Goal: Check status: Check status

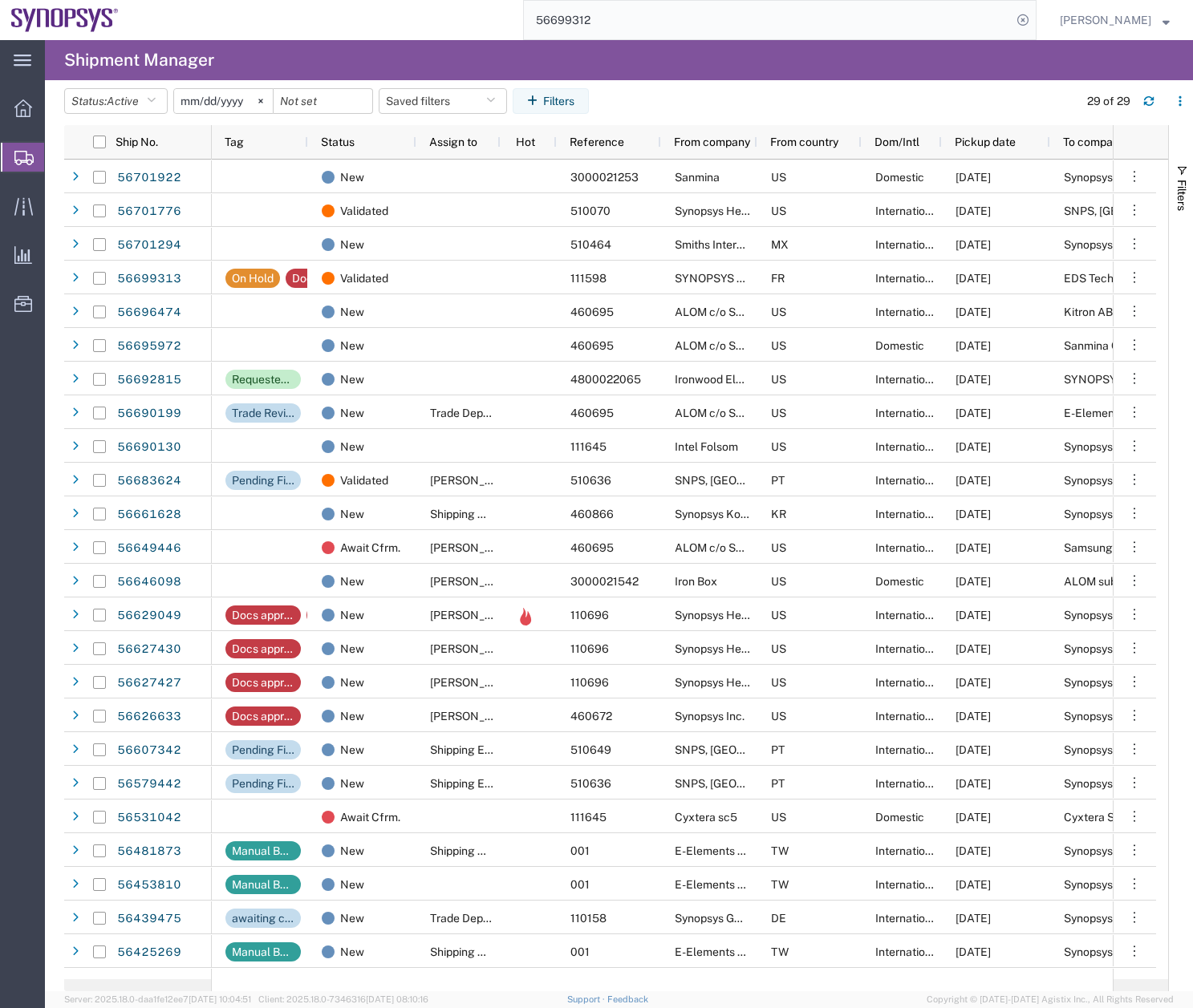
click at [455, 70] on div "main_menu Created with Sketch. Collapse Menu Overview Shipments Shipment Manage…" at bounding box center [596, 524] width 1193 height 968
click at [1161, 104] on button "button" at bounding box center [1148, 100] width 26 height 26
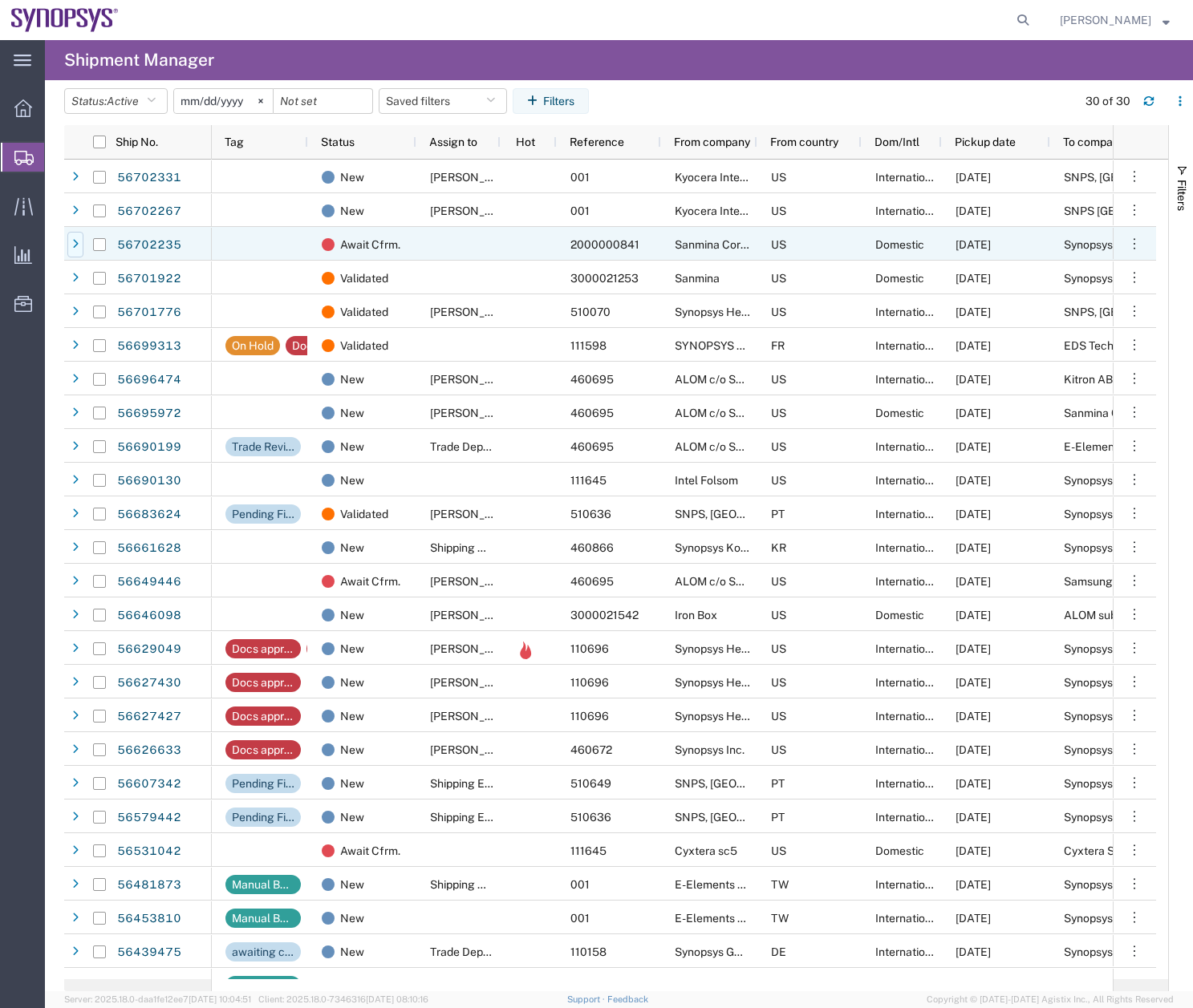
click at [76, 235] on div at bounding box center [75, 245] width 16 height 26
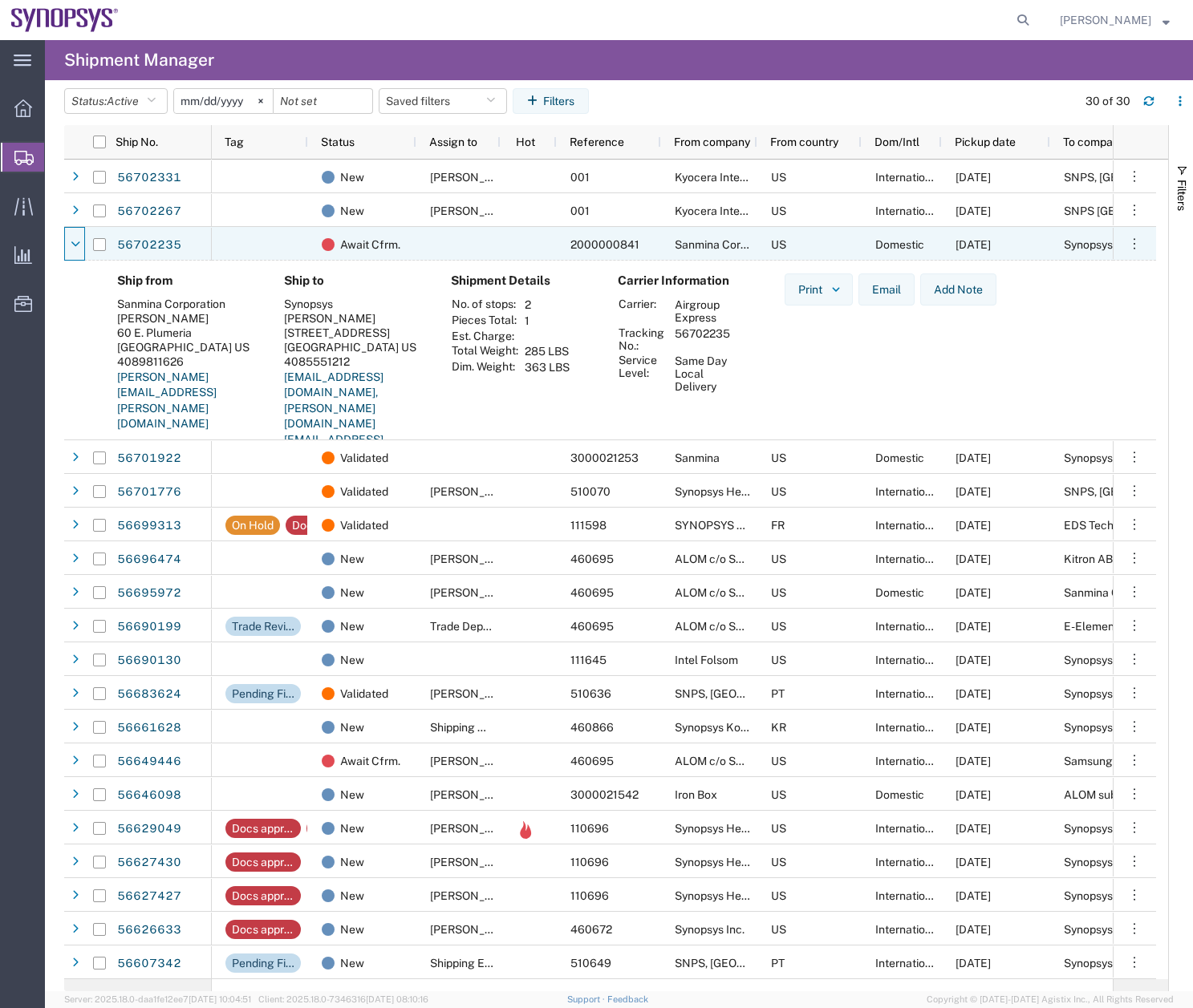
click at [76, 235] on div at bounding box center [75, 245] width 16 height 26
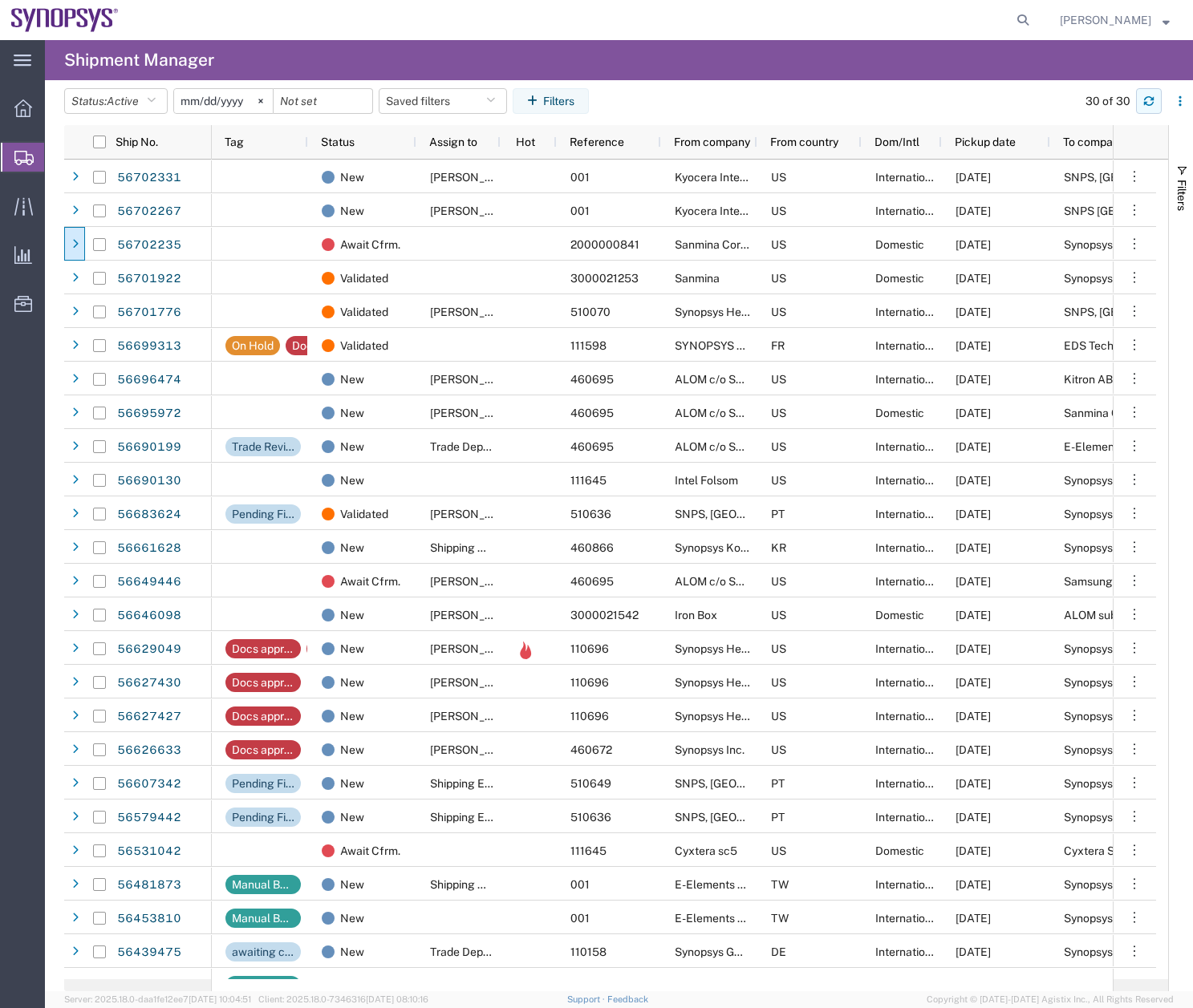
click at [1157, 92] on button "button" at bounding box center [1148, 100] width 26 height 26
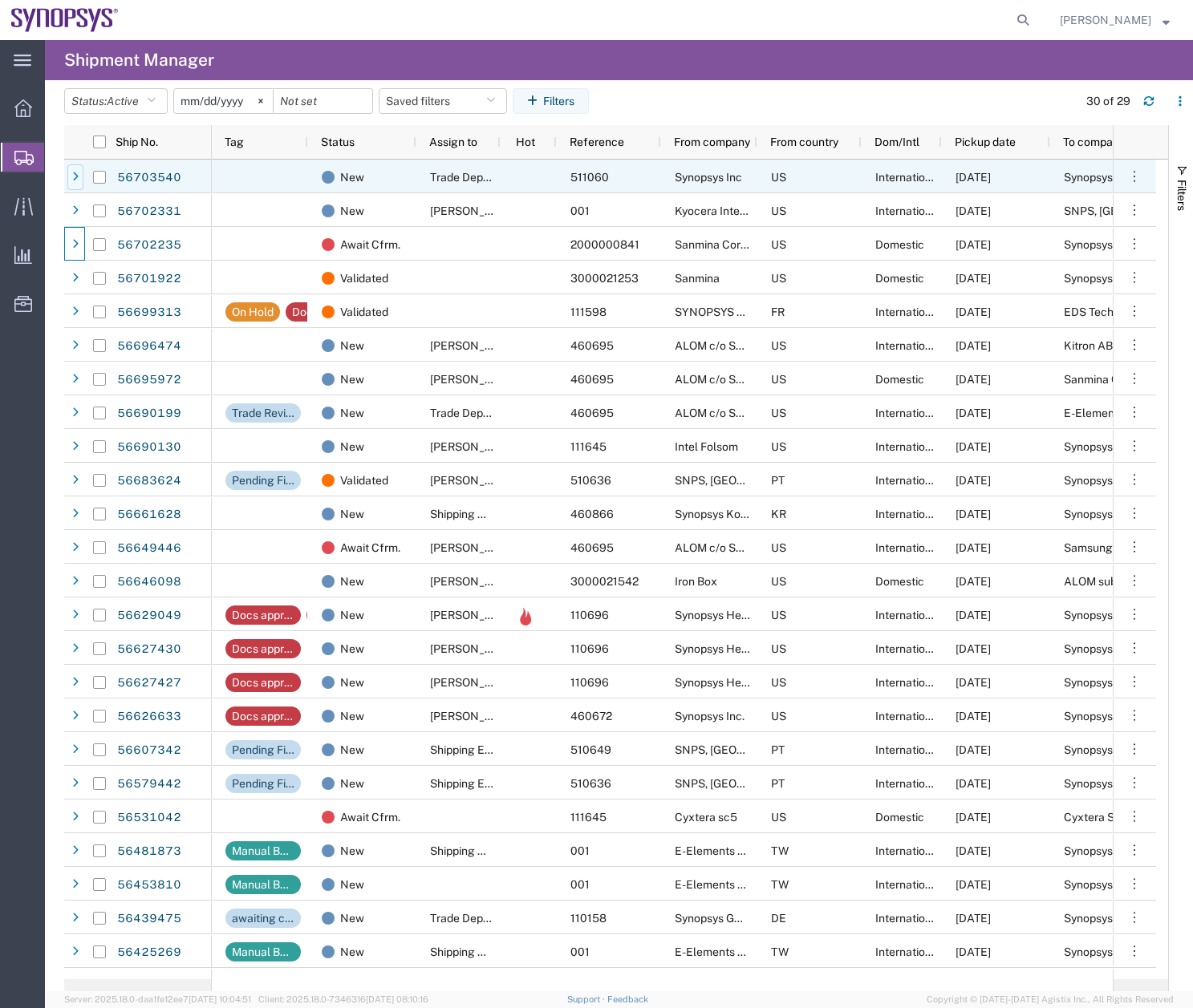
click at [78, 174] on icon at bounding box center [75, 177] width 7 height 12
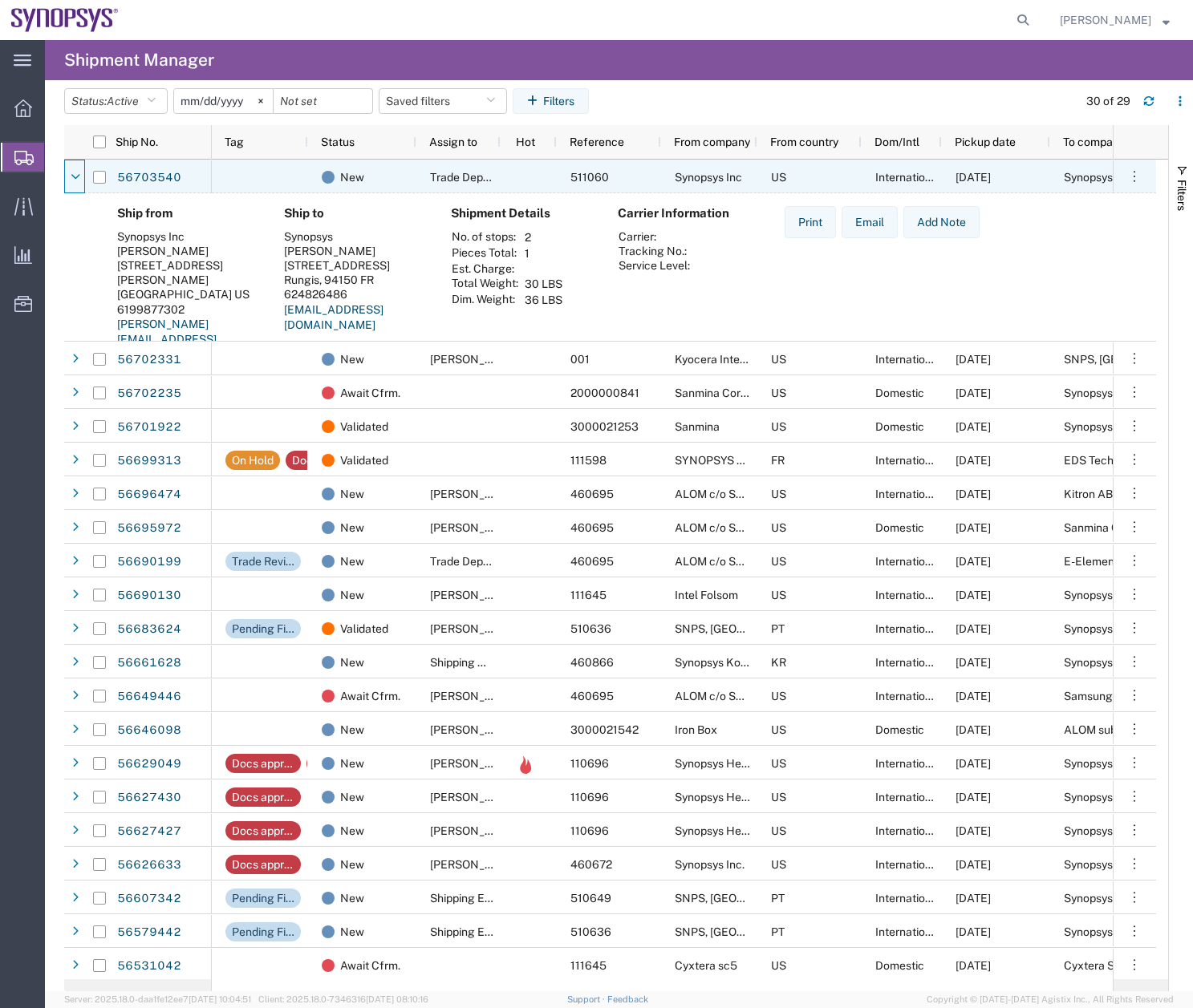
click at [78, 174] on icon at bounding box center [75, 177] width 10 height 12
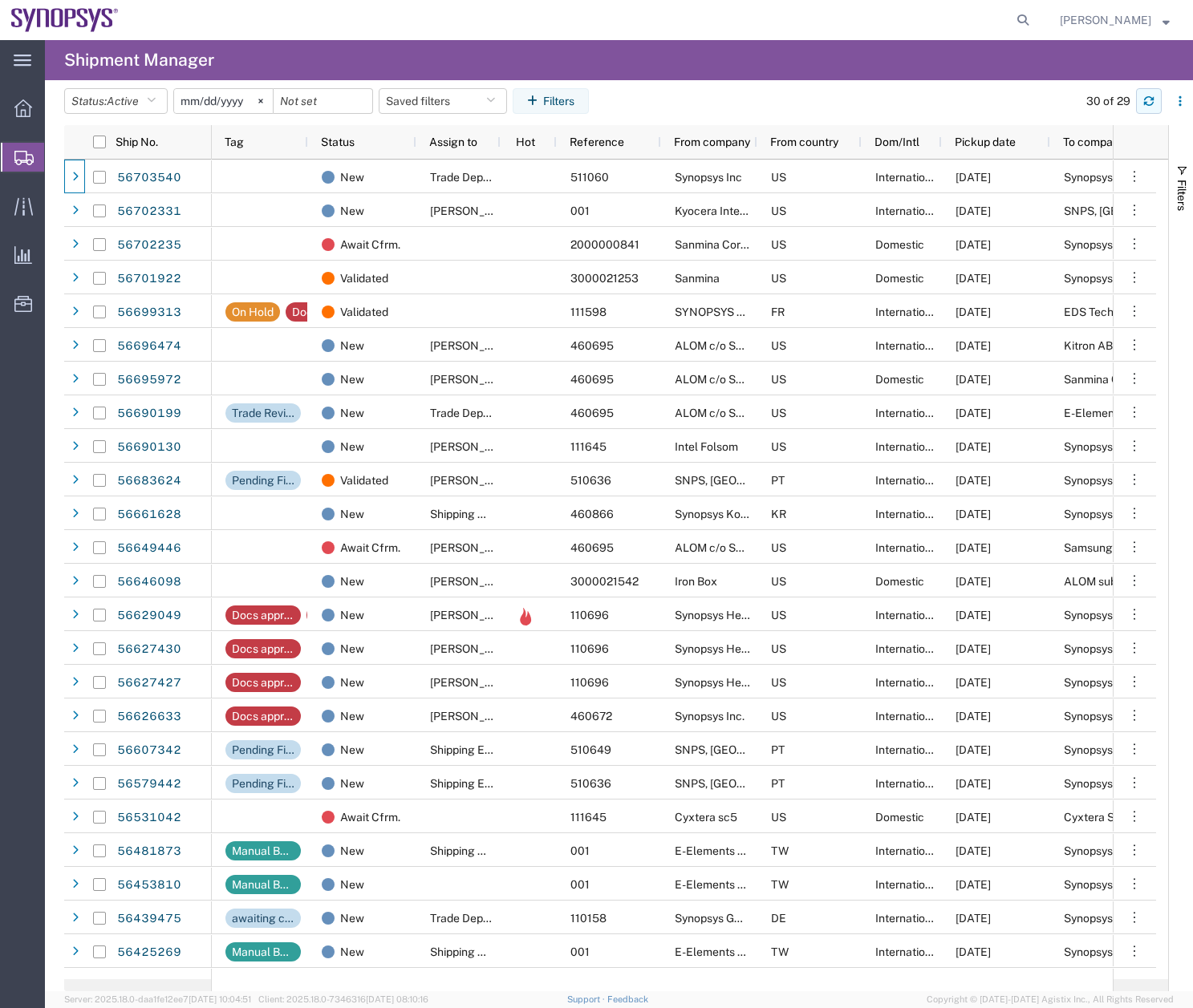
click at [1137, 90] on button "button" at bounding box center [1148, 100] width 26 height 26
click at [1163, 101] on div "30 of 29" at bounding box center [1131, 100] width 124 height 26
click at [1151, 100] on icon "button" at bounding box center [1149, 98] width 10 height 4
click at [1142, 99] on button "button" at bounding box center [1148, 100] width 26 height 26
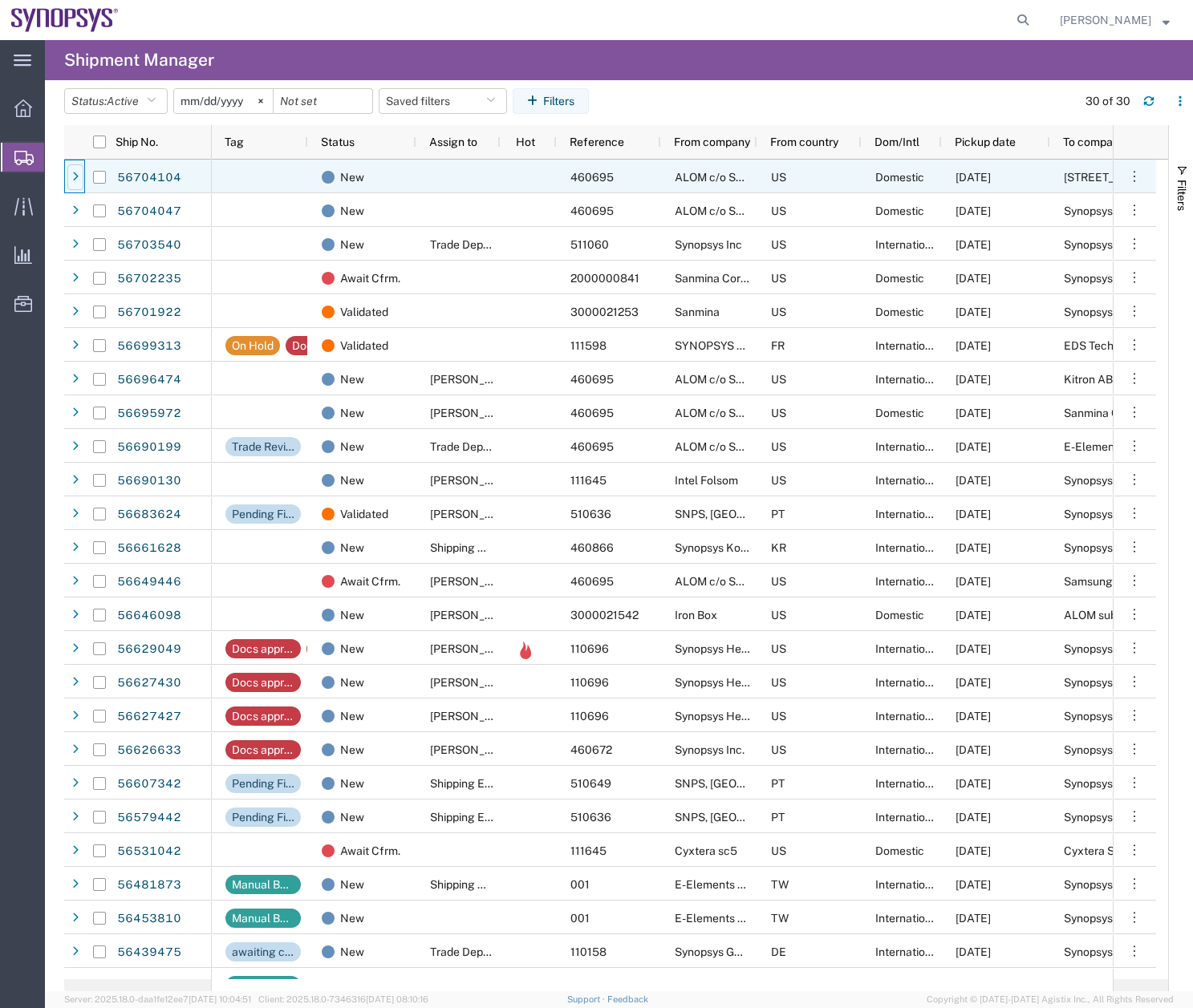
click at [70, 172] on div at bounding box center [75, 177] width 16 height 26
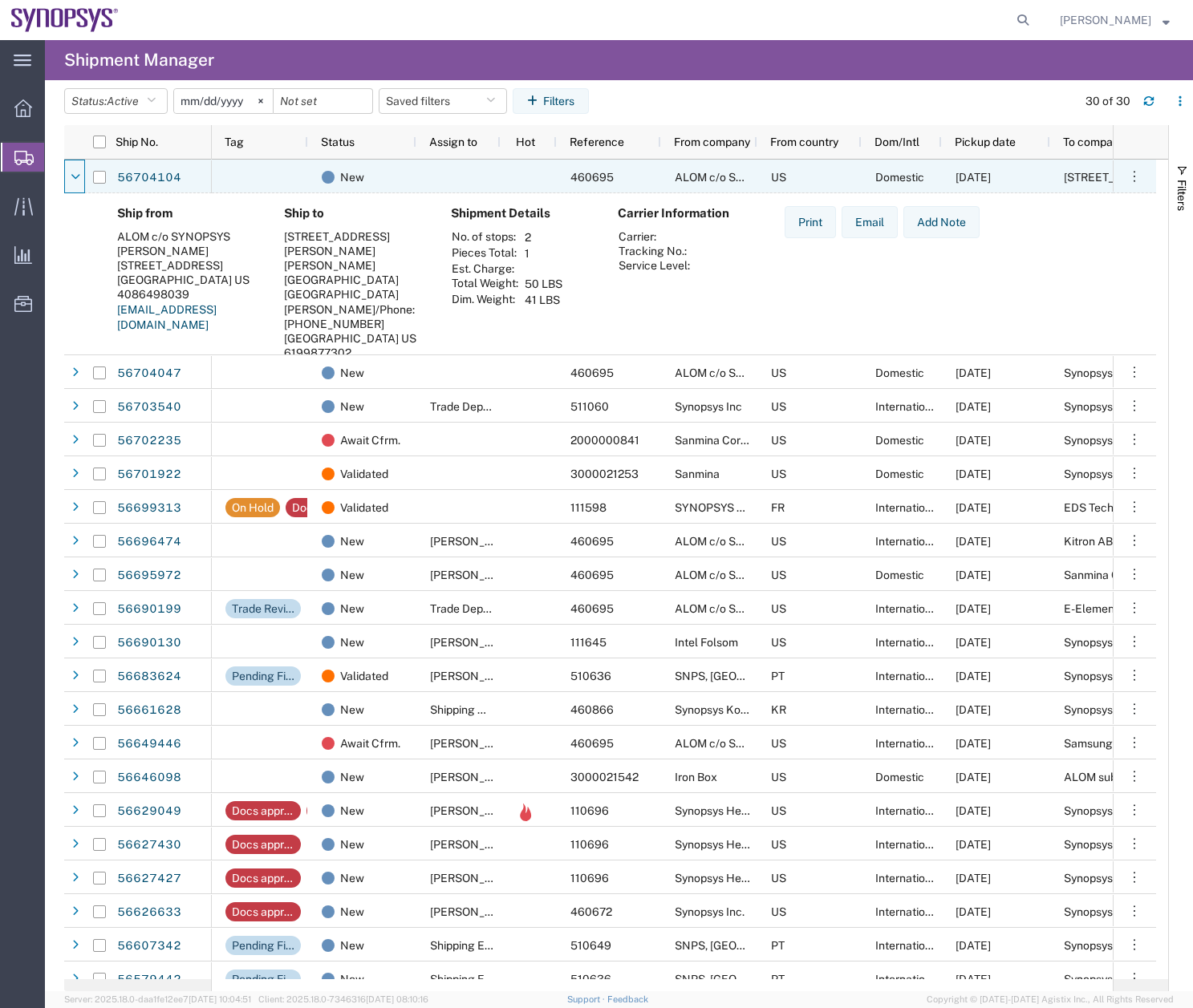
click at [70, 172] on icon at bounding box center [75, 177] width 10 height 12
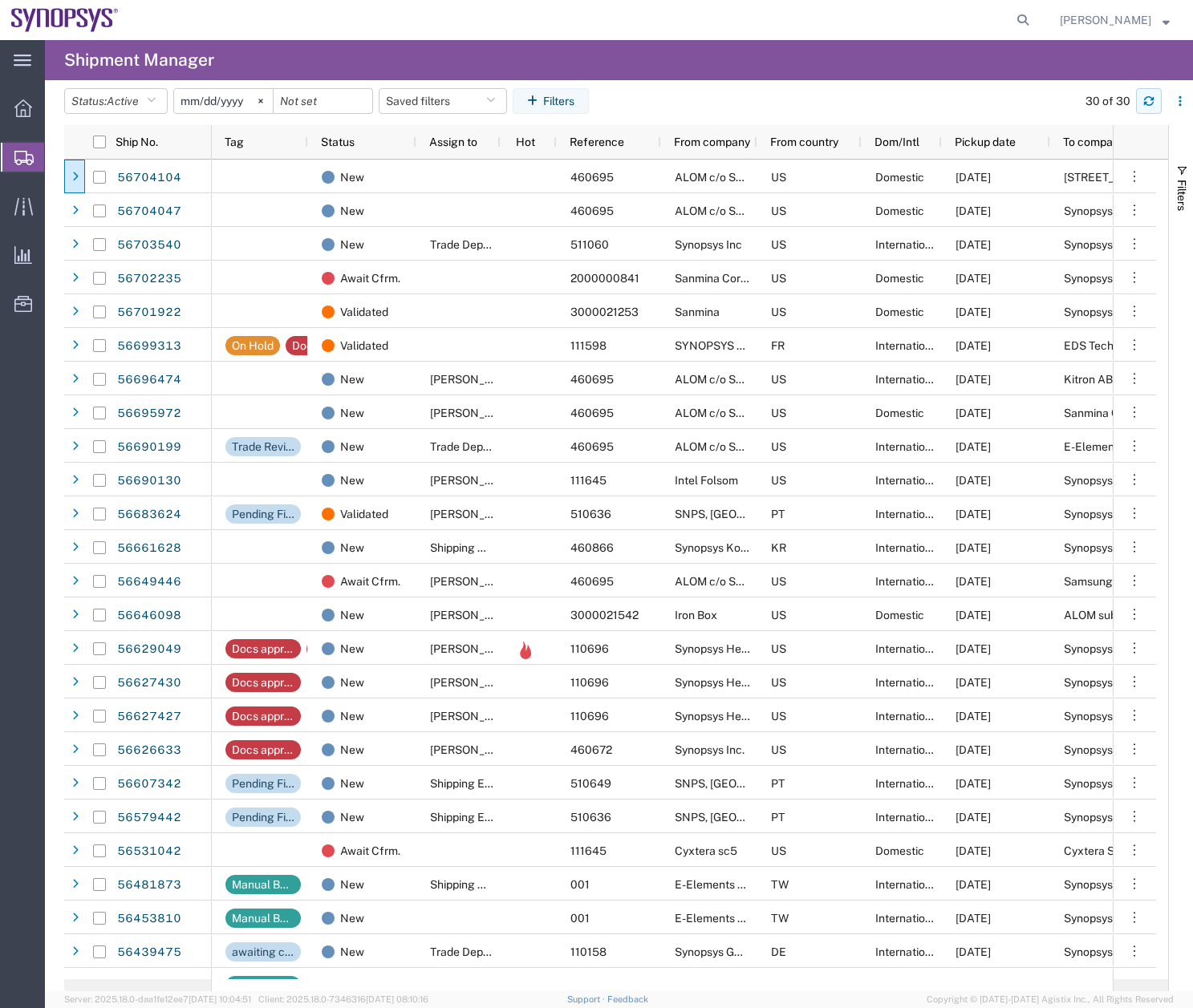
click at [1154, 107] on button "button" at bounding box center [1148, 100] width 26 height 26
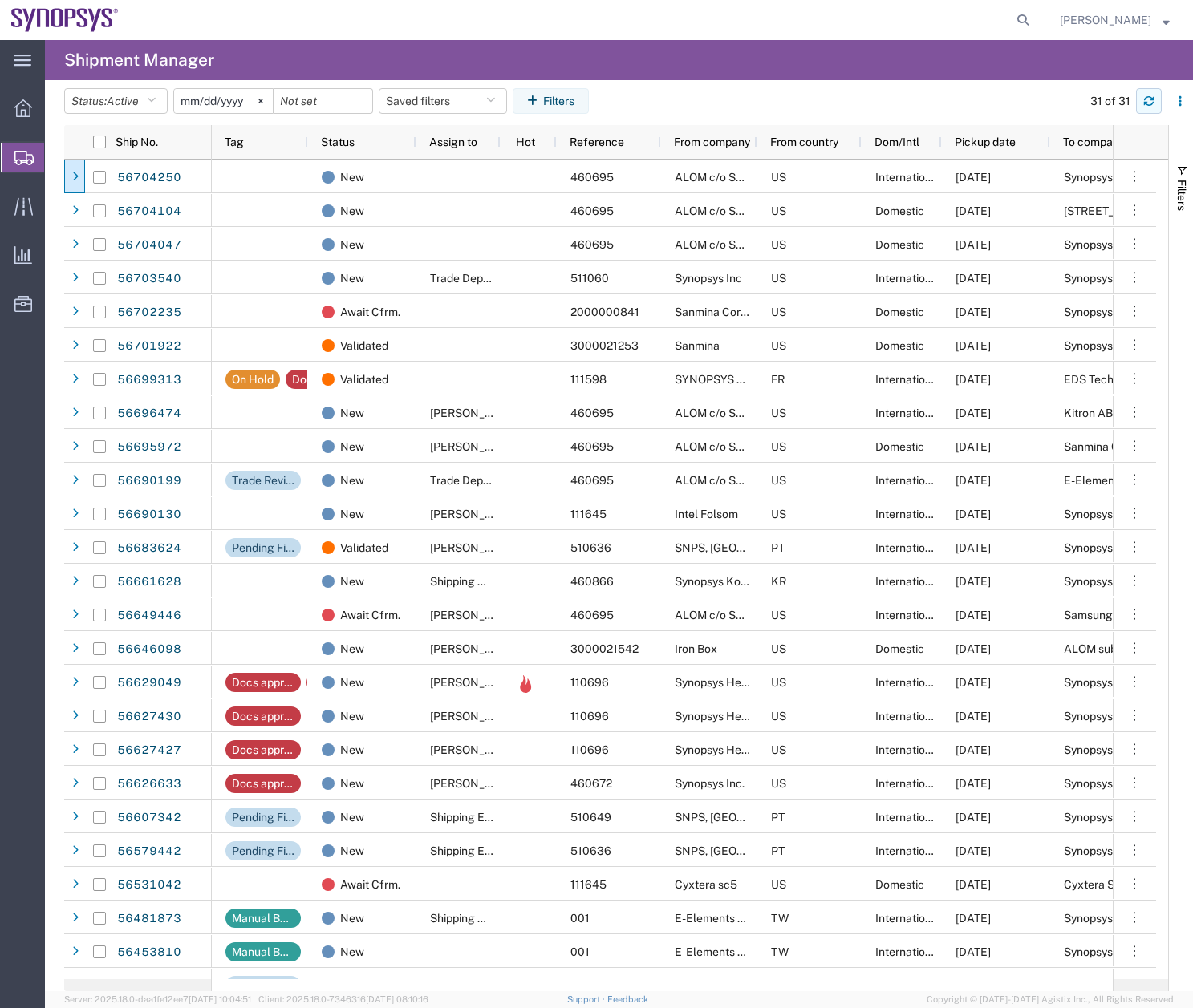
click at [1142, 101] on button "button" at bounding box center [1148, 100] width 26 height 26
click at [1149, 99] on icon "button" at bounding box center [1149, 101] width 12 height 12
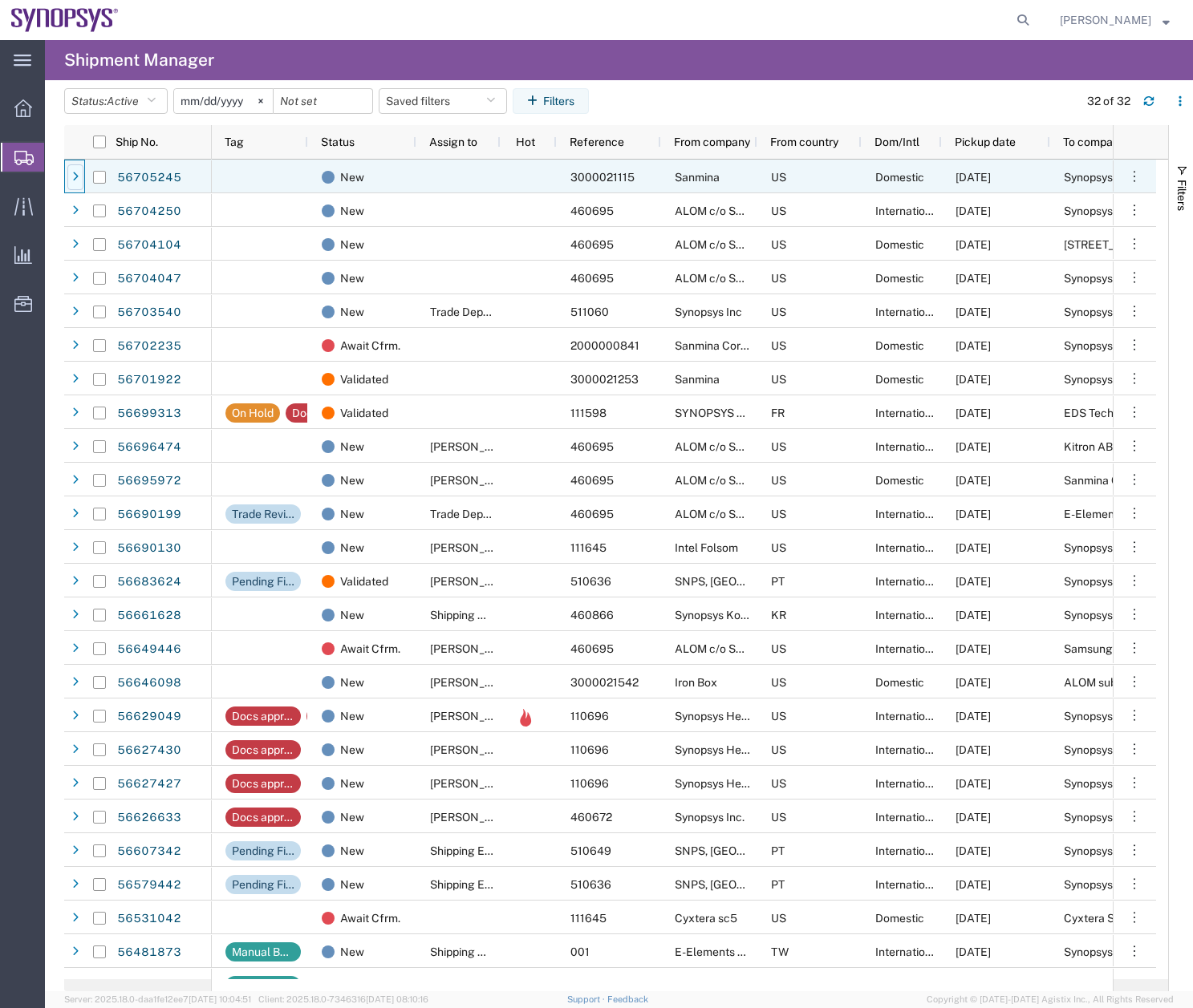
click at [78, 169] on div at bounding box center [75, 177] width 16 height 26
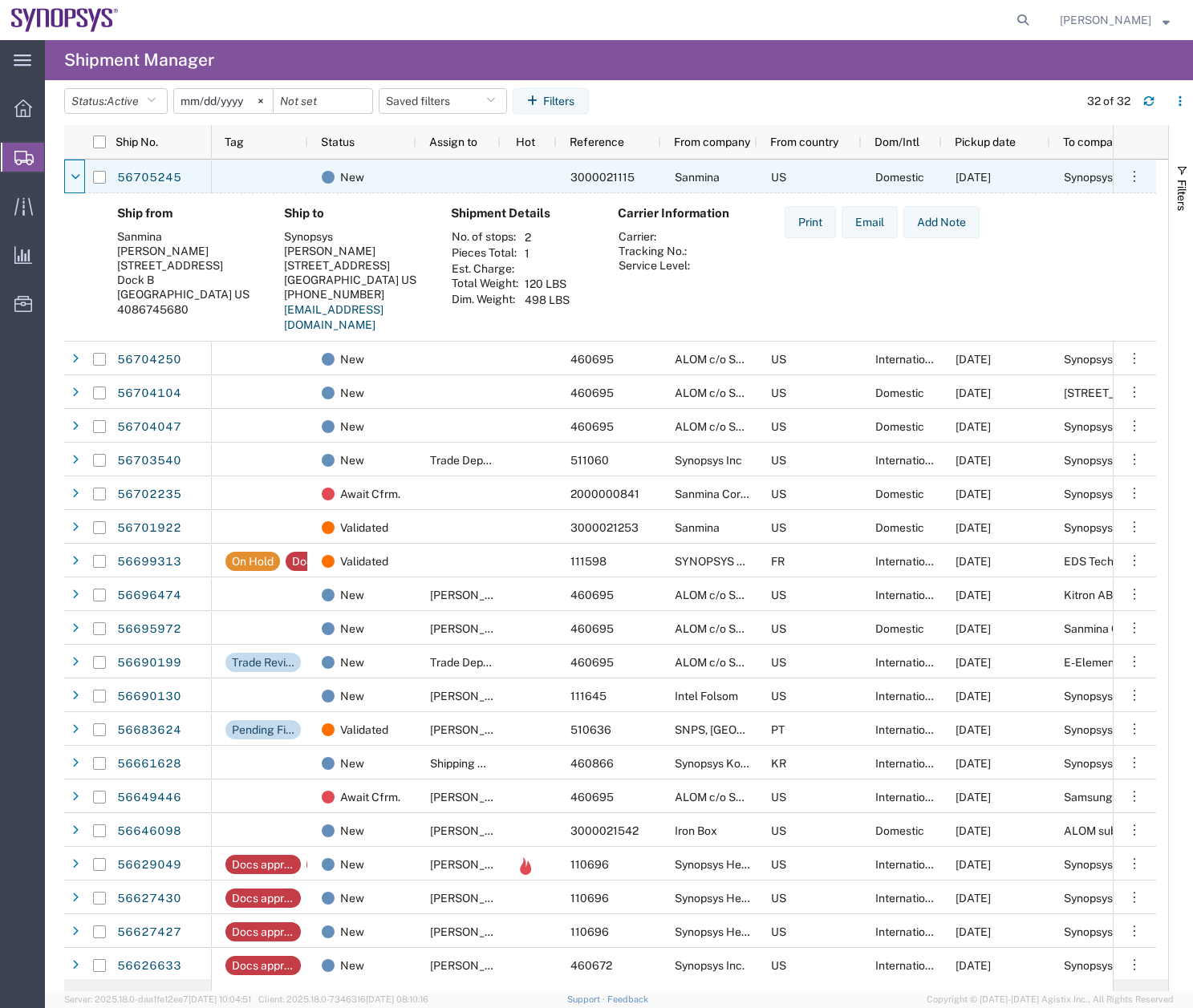
click at [78, 169] on div at bounding box center [75, 177] width 16 height 26
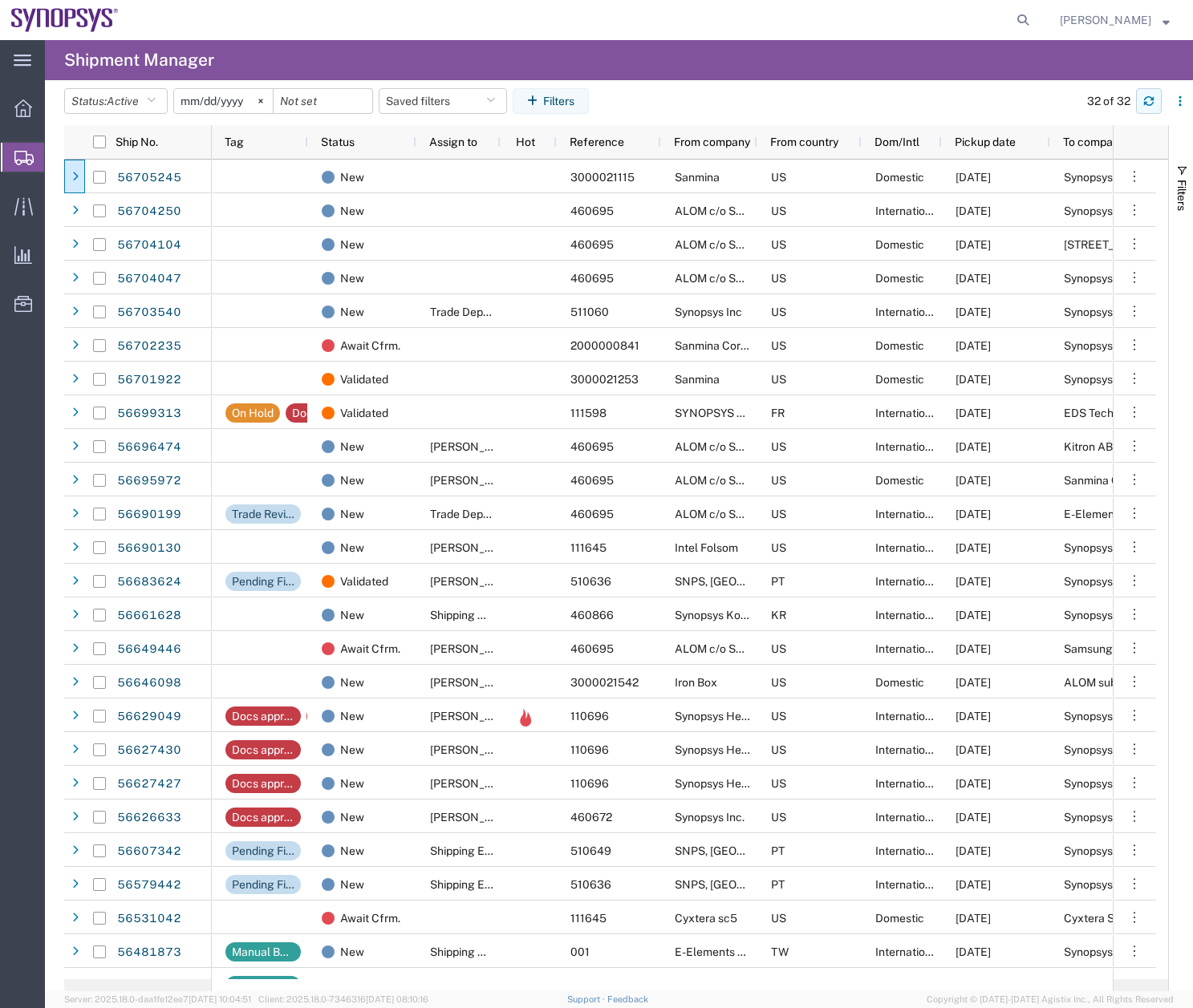
click at [1153, 104] on icon "button" at bounding box center [1149, 101] width 12 height 12
click at [1147, 94] on button "button" at bounding box center [1148, 100] width 26 height 26
click at [1150, 100] on icon "button" at bounding box center [1149, 98] width 10 height 4
click at [1152, 100] on icon "button" at bounding box center [1149, 98] width 10 height 4
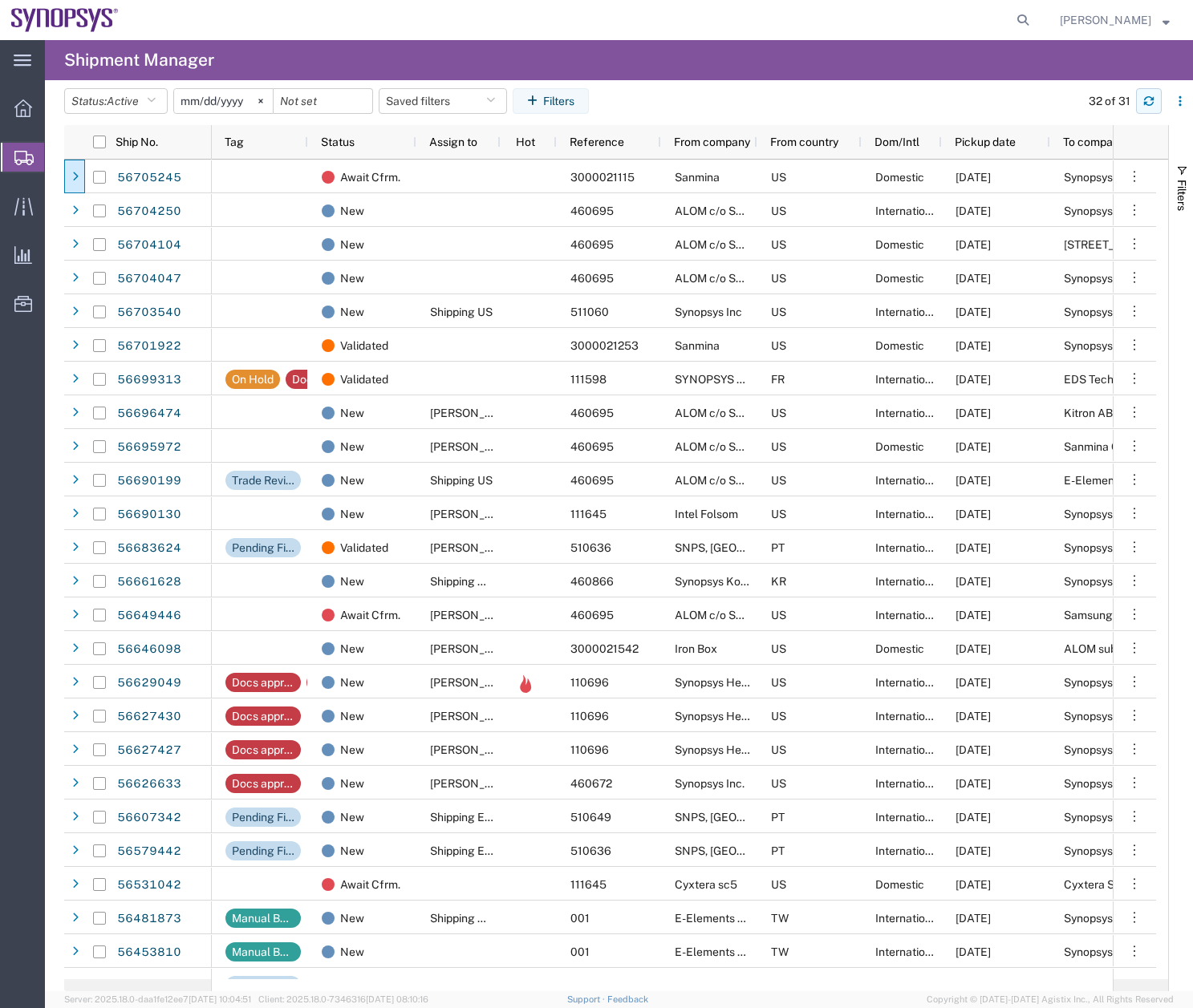
click at [1150, 101] on icon "button" at bounding box center [1149, 101] width 12 height 12
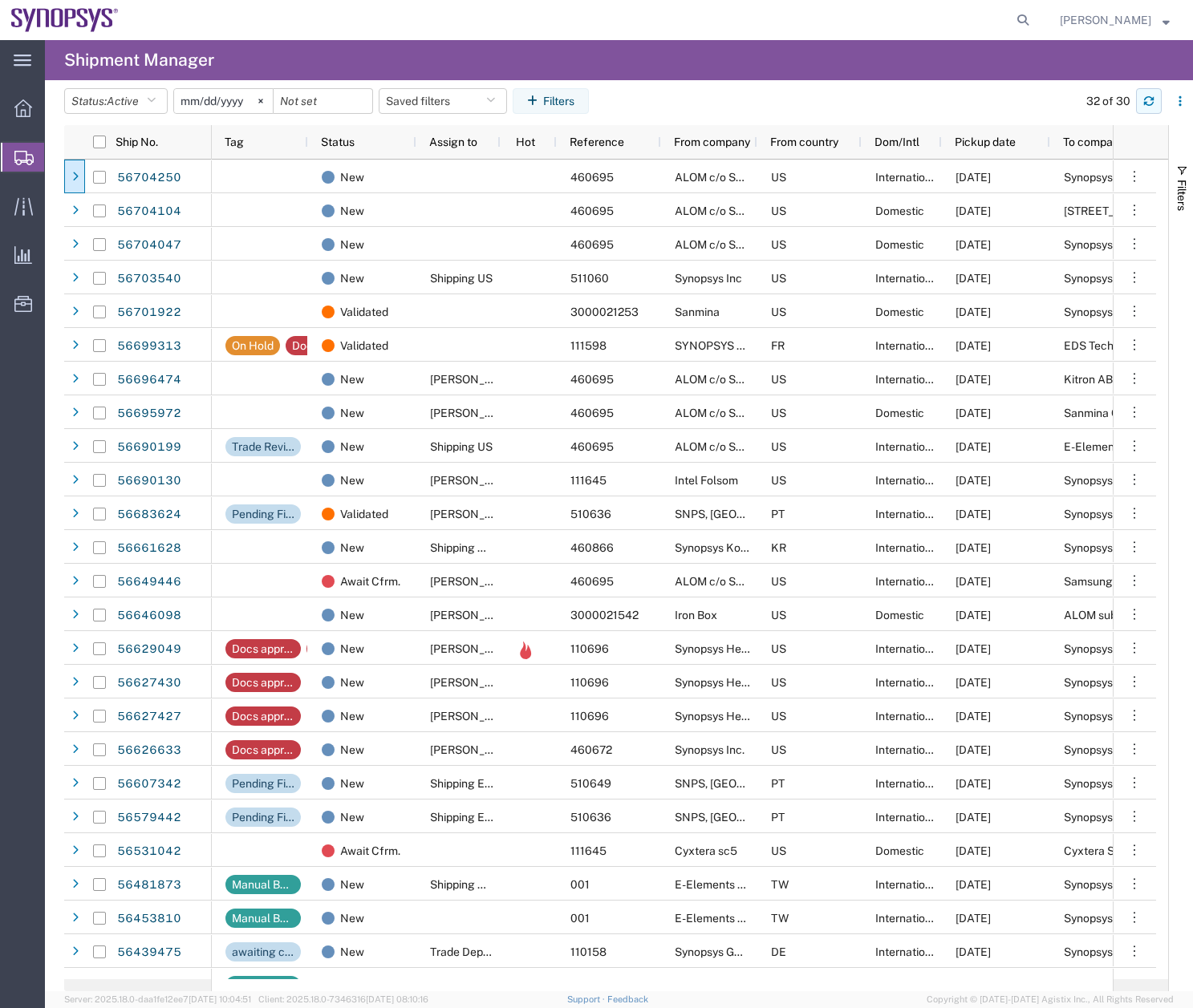
click at [1151, 95] on icon "button" at bounding box center [1149, 101] width 12 height 12
click at [1149, 100] on icon "button" at bounding box center [1149, 101] width 12 height 12
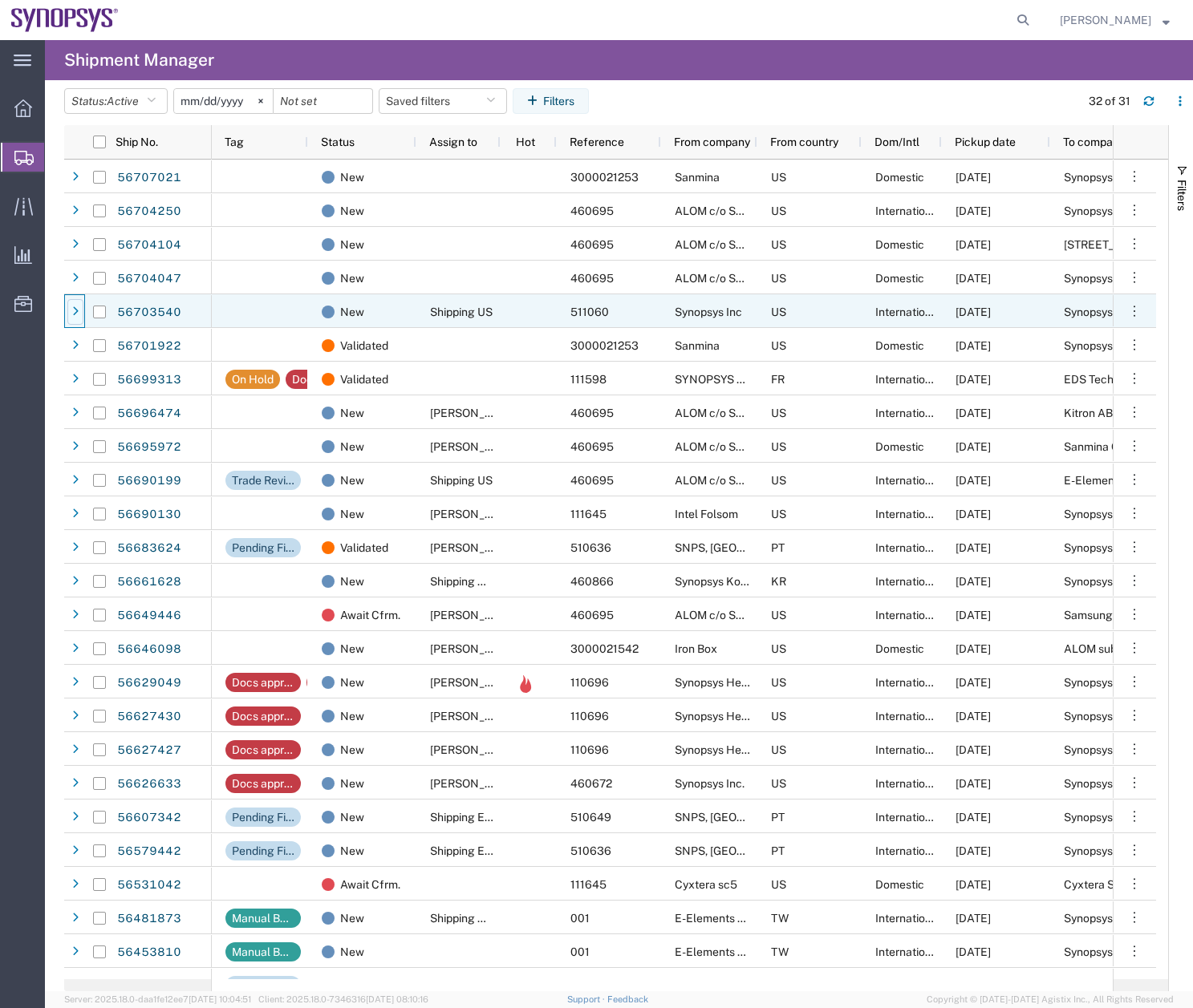
click at [82, 313] on div at bounding box center [75, 312] width 16 height 26
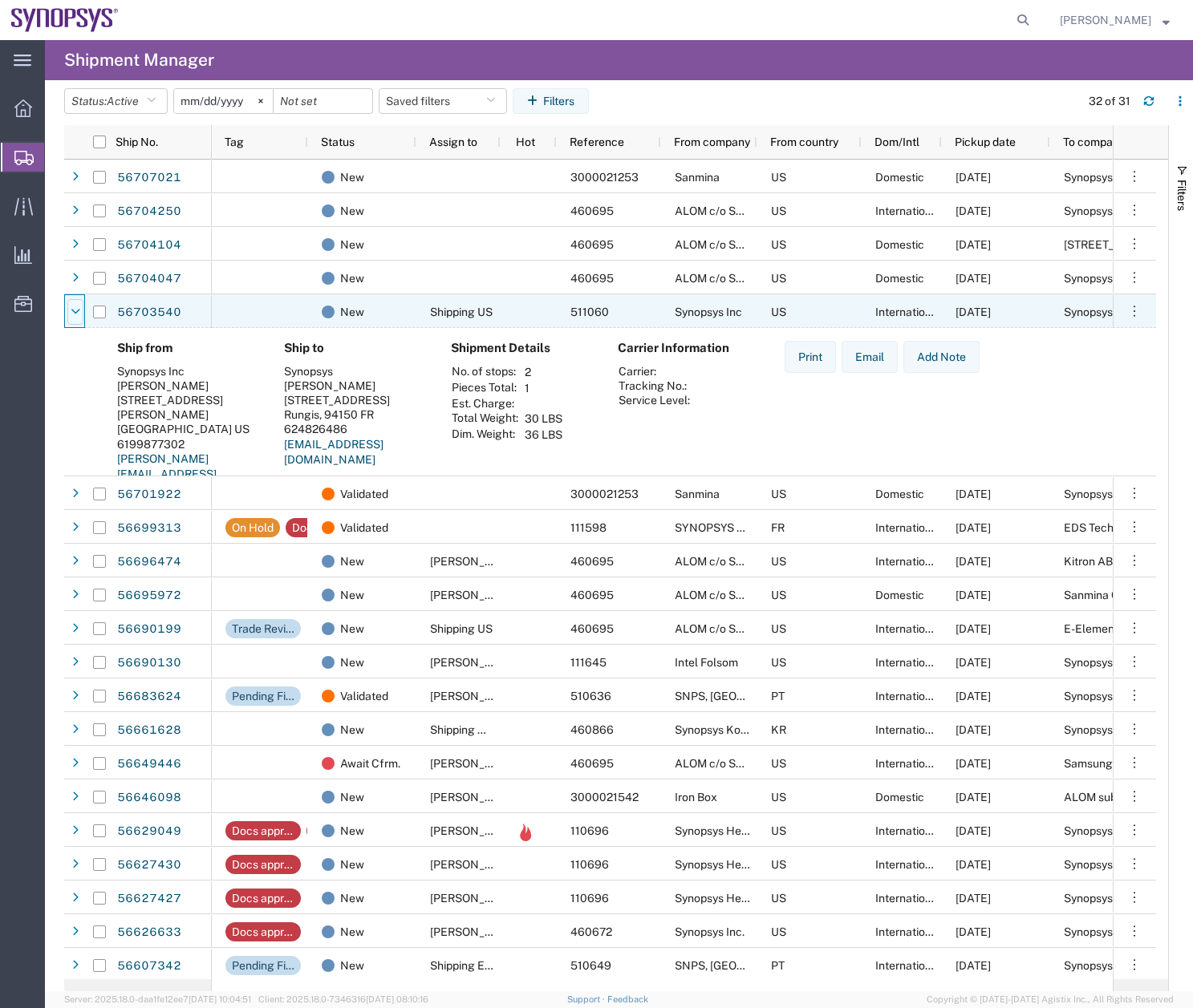
click at [80, 313] on div at bounding box center [75, 312] width 16 height 26
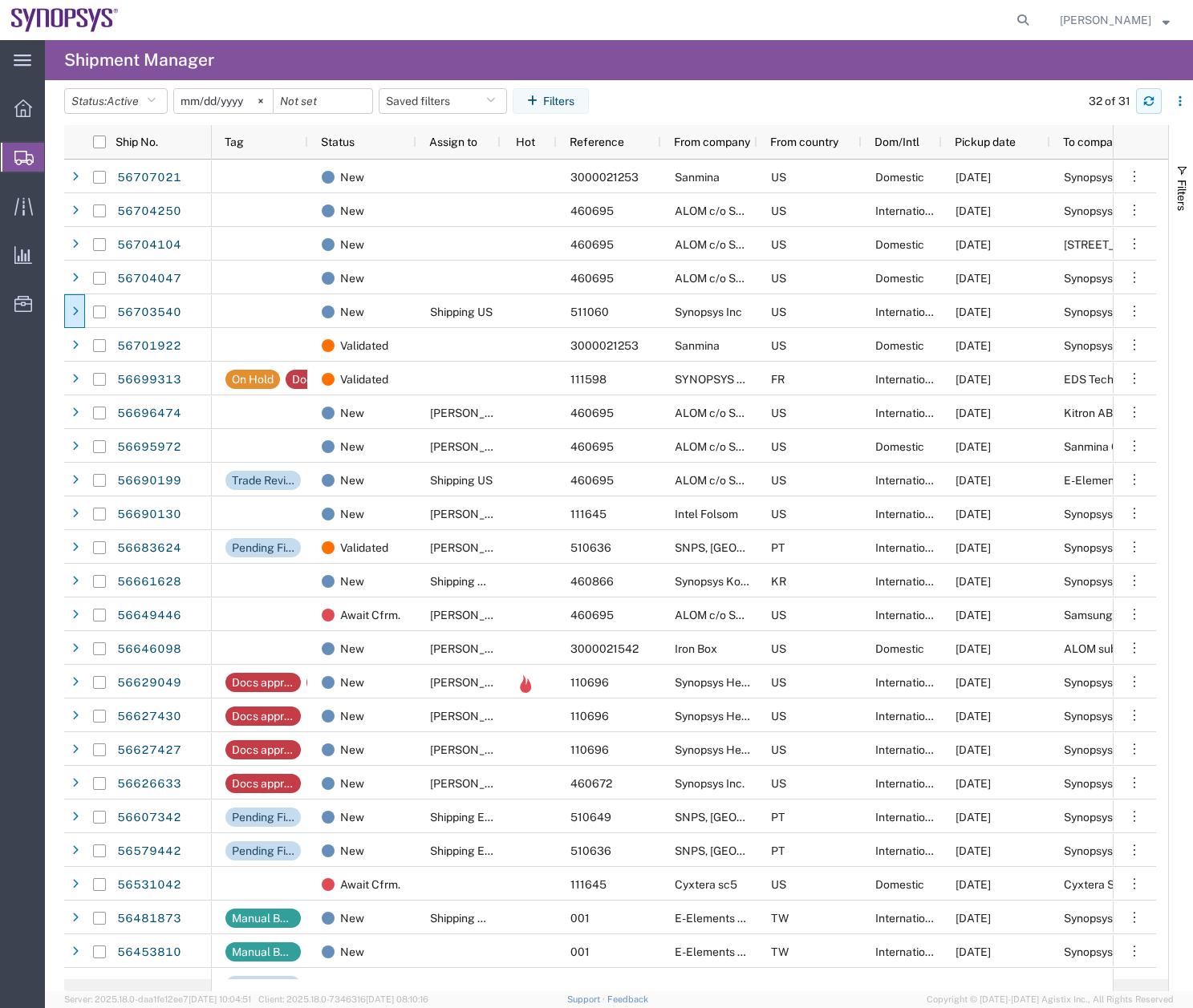
click at [1149, 99] on icon "button" at bounding box center [1149, 101] width 12 height 12
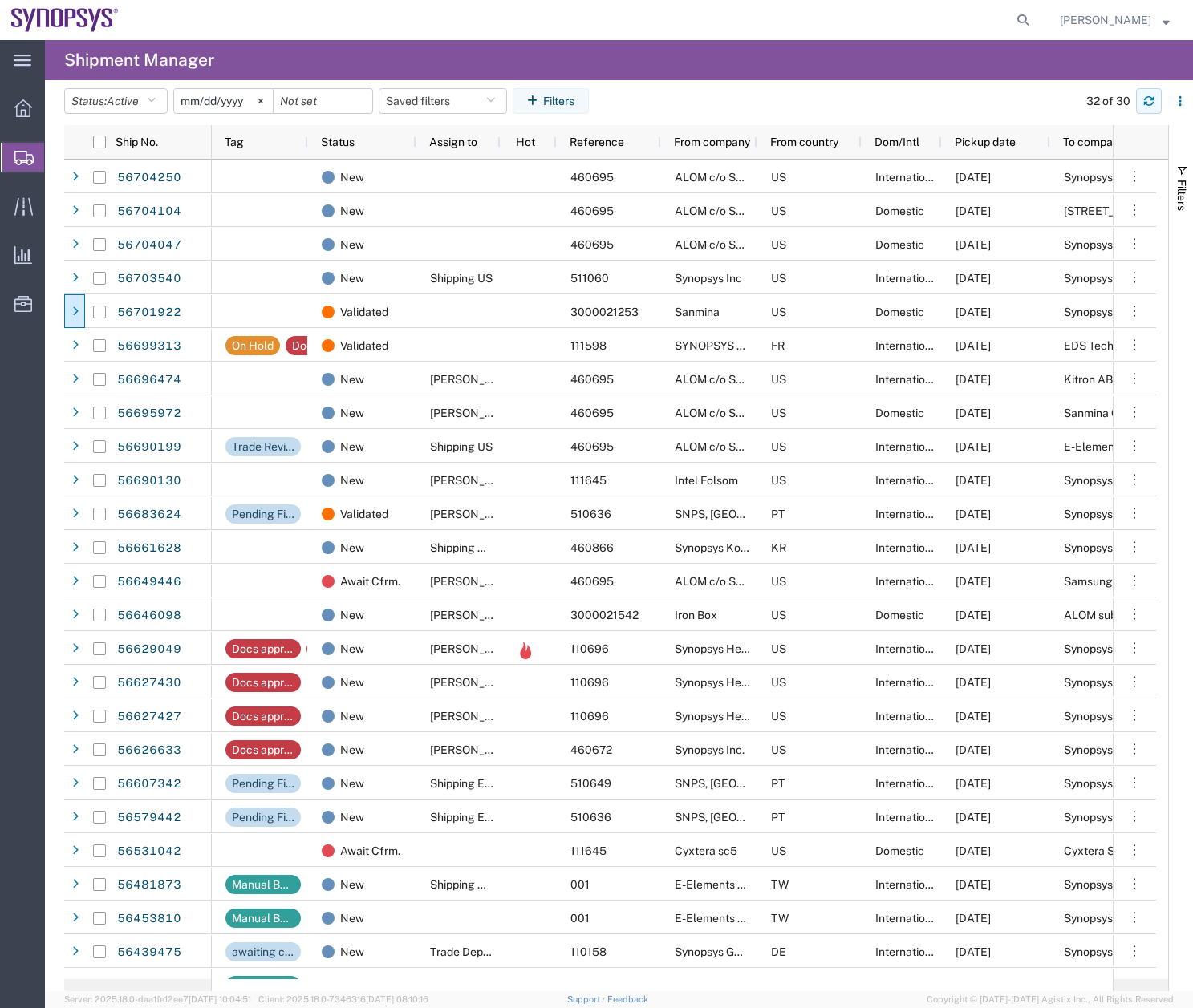
click at [1146, 111] on button "button" at bounding box center [1148, 100] width 26 height 26
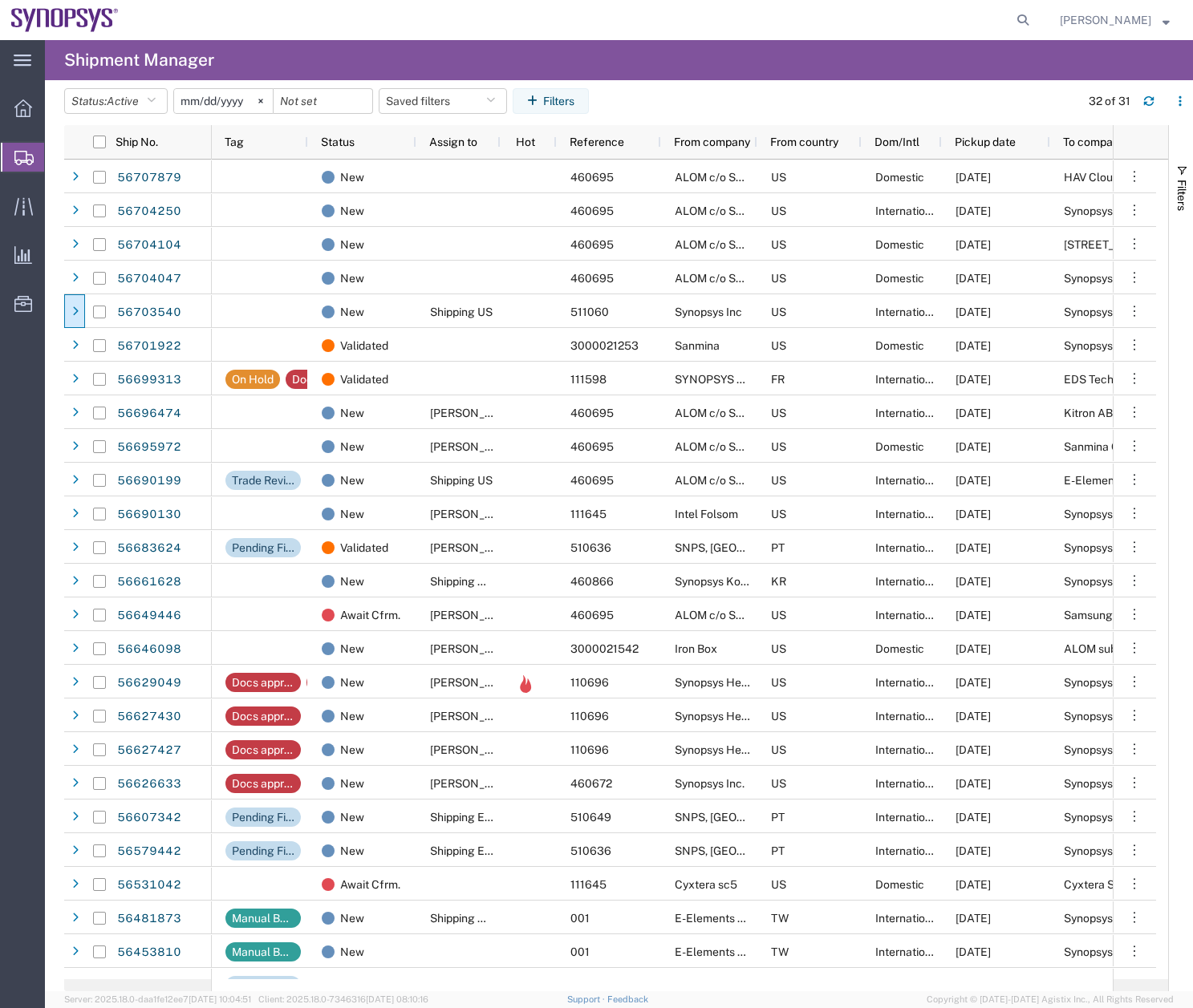
click at [978, 75] on agx-page-header "Shipment Manager" at bounding box center [618, 60] width 1148 height 40
click at [1153, 93] on button "button" at bounding box center [1148, 100] width 26 height 26
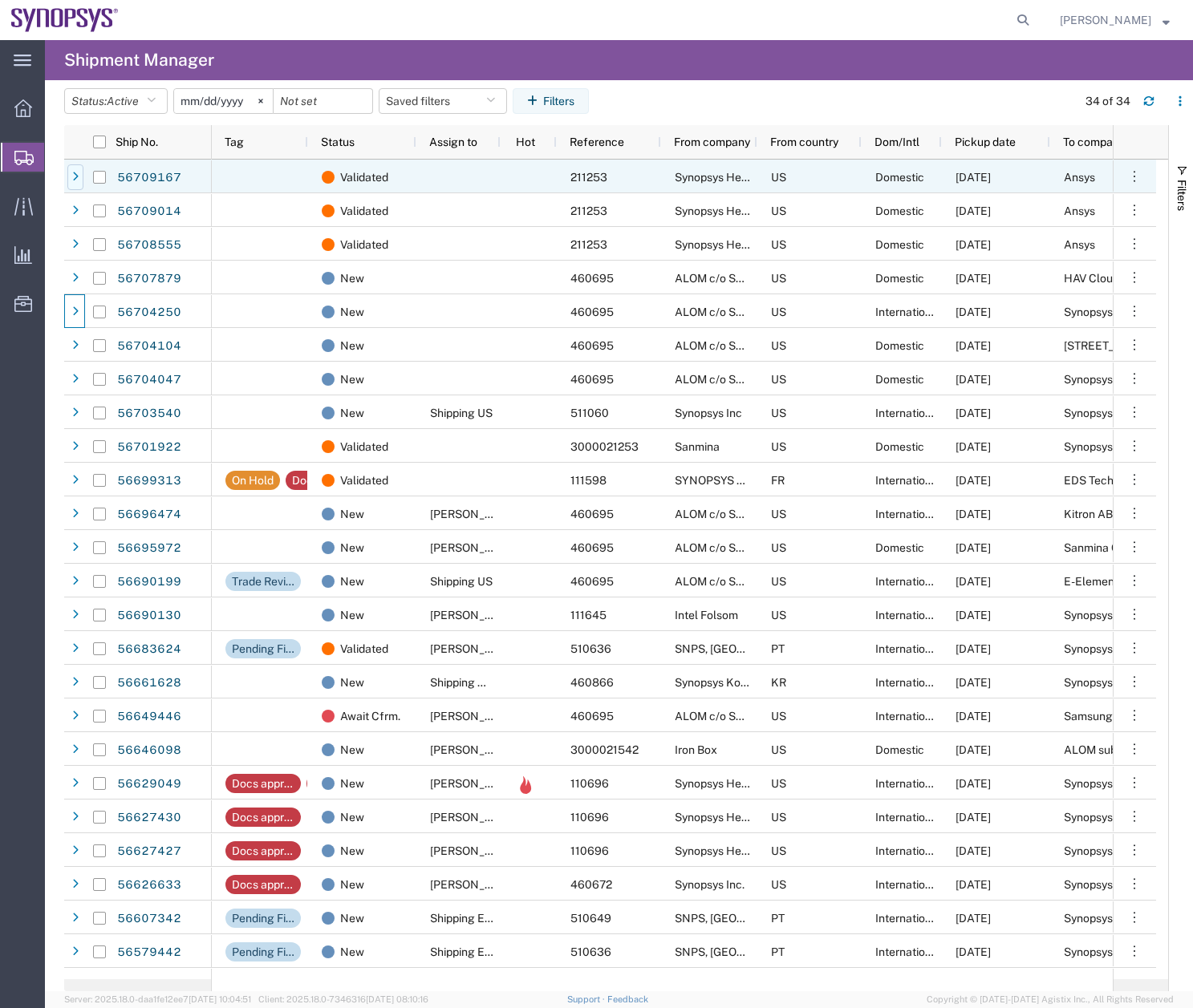
click at [75, 173] on icon at bounding box center [75, 177] width 7 height 12
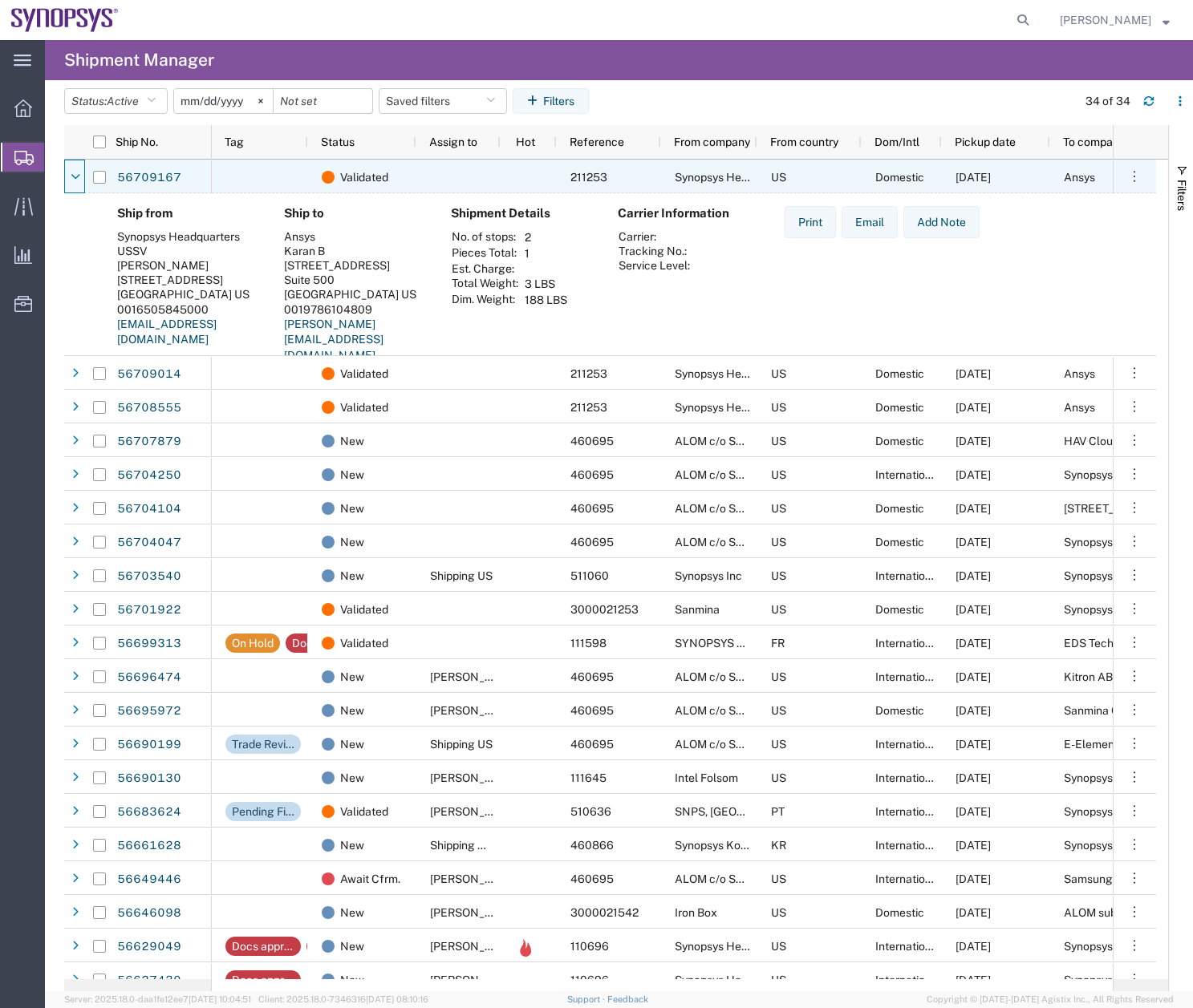
click at [75, 173] on icon at bounding box center [75, 177] width 10 height 12
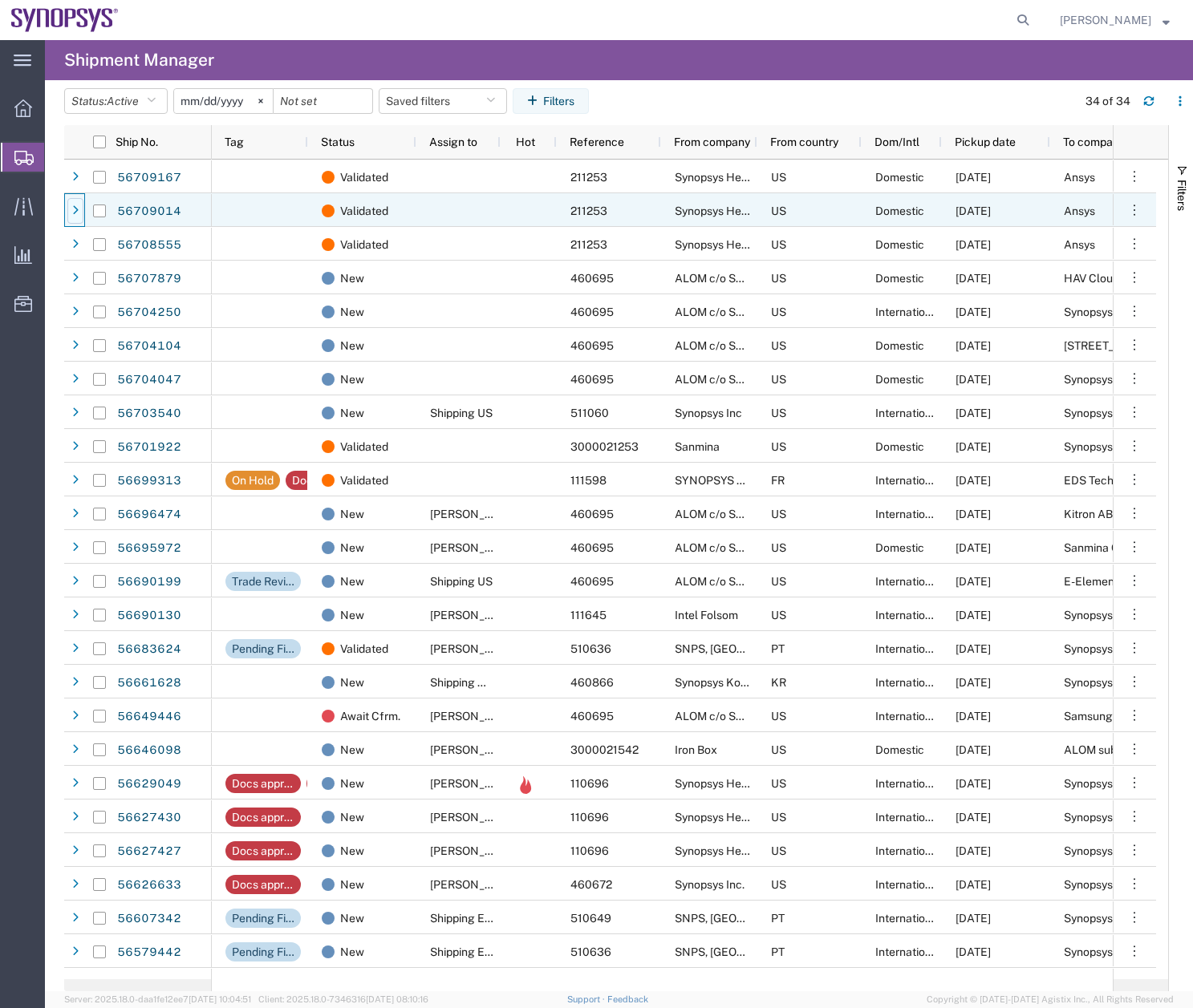
click at [78, 206] on icon at bounding box center [75, 211] width 7 height 12
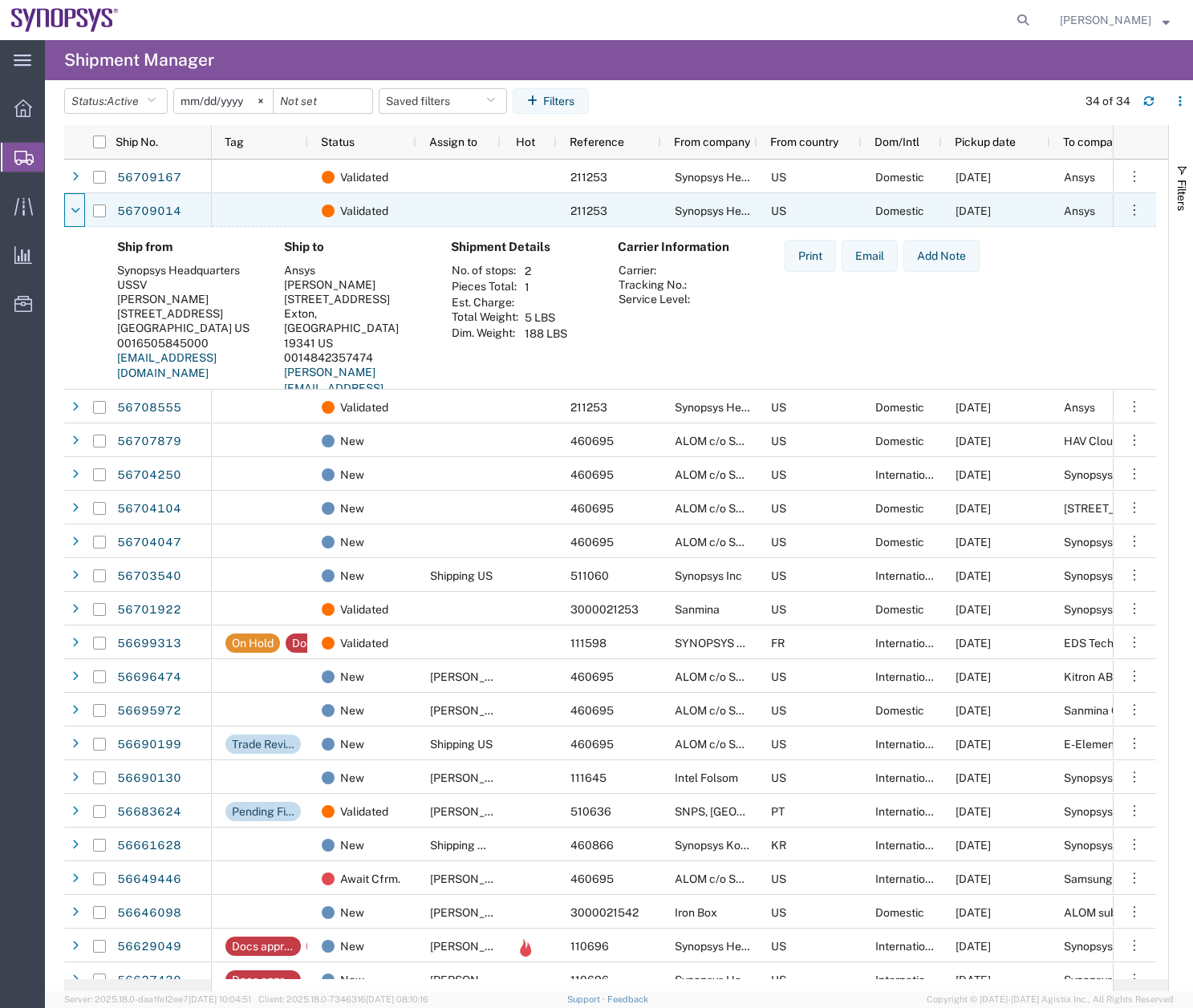
click at [78, 206] on icon at bounding box center [75, 211] width 10 height 12
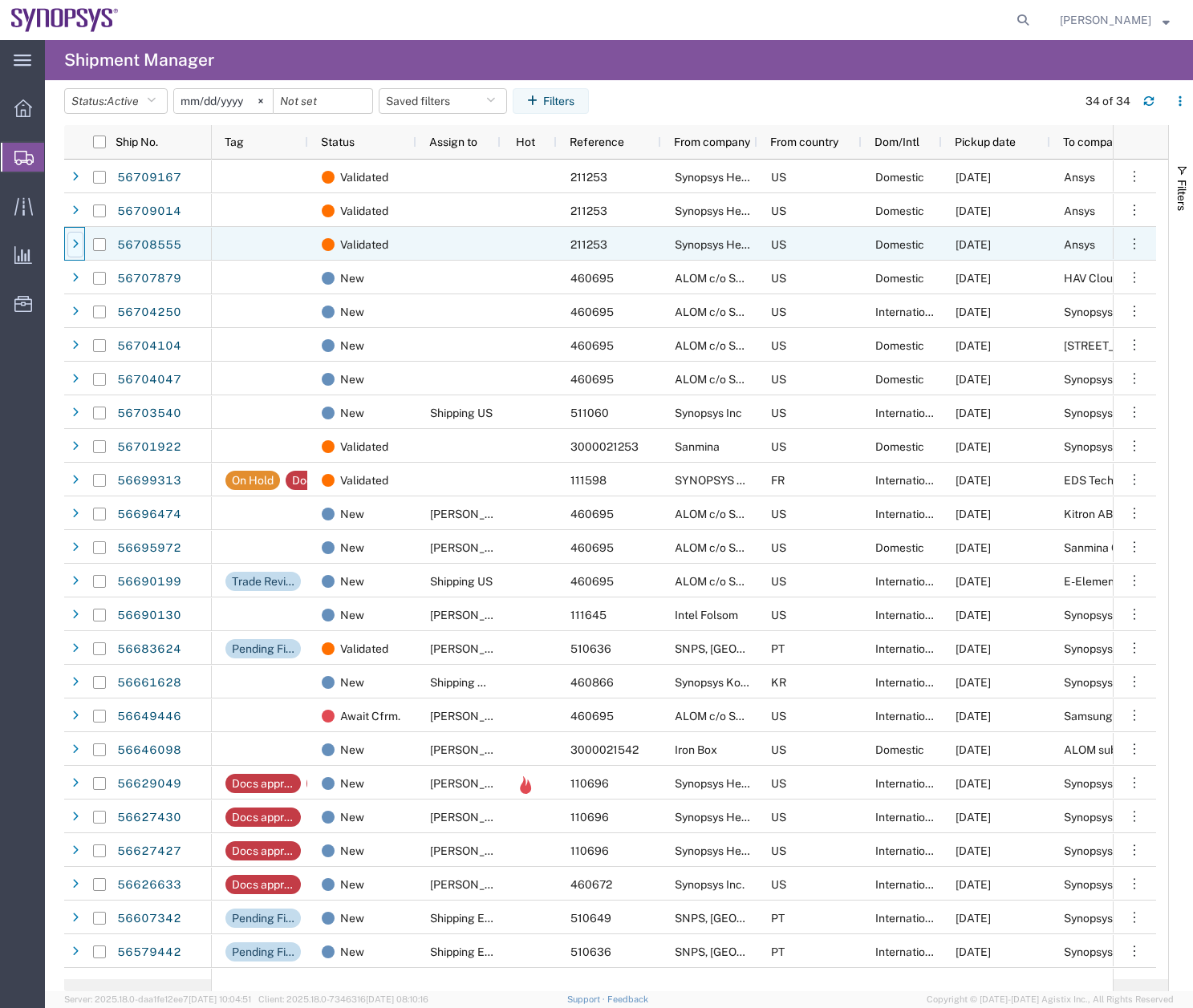
click at [78, 248] on icon at bounding box center [75, 245] width 7 height 12
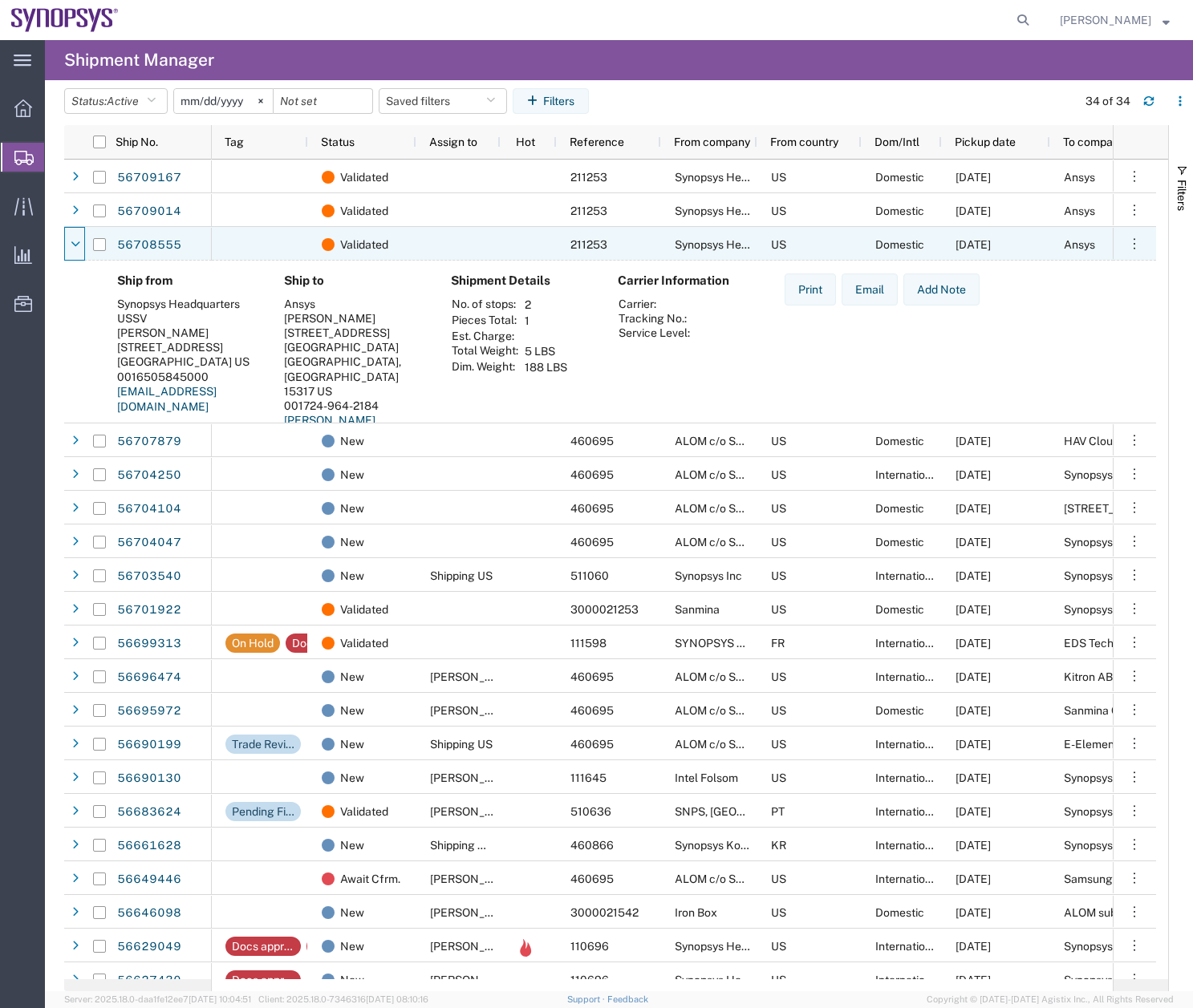
click at [78, 248] on icon at bounding box center [75, 245] width 10 height 12
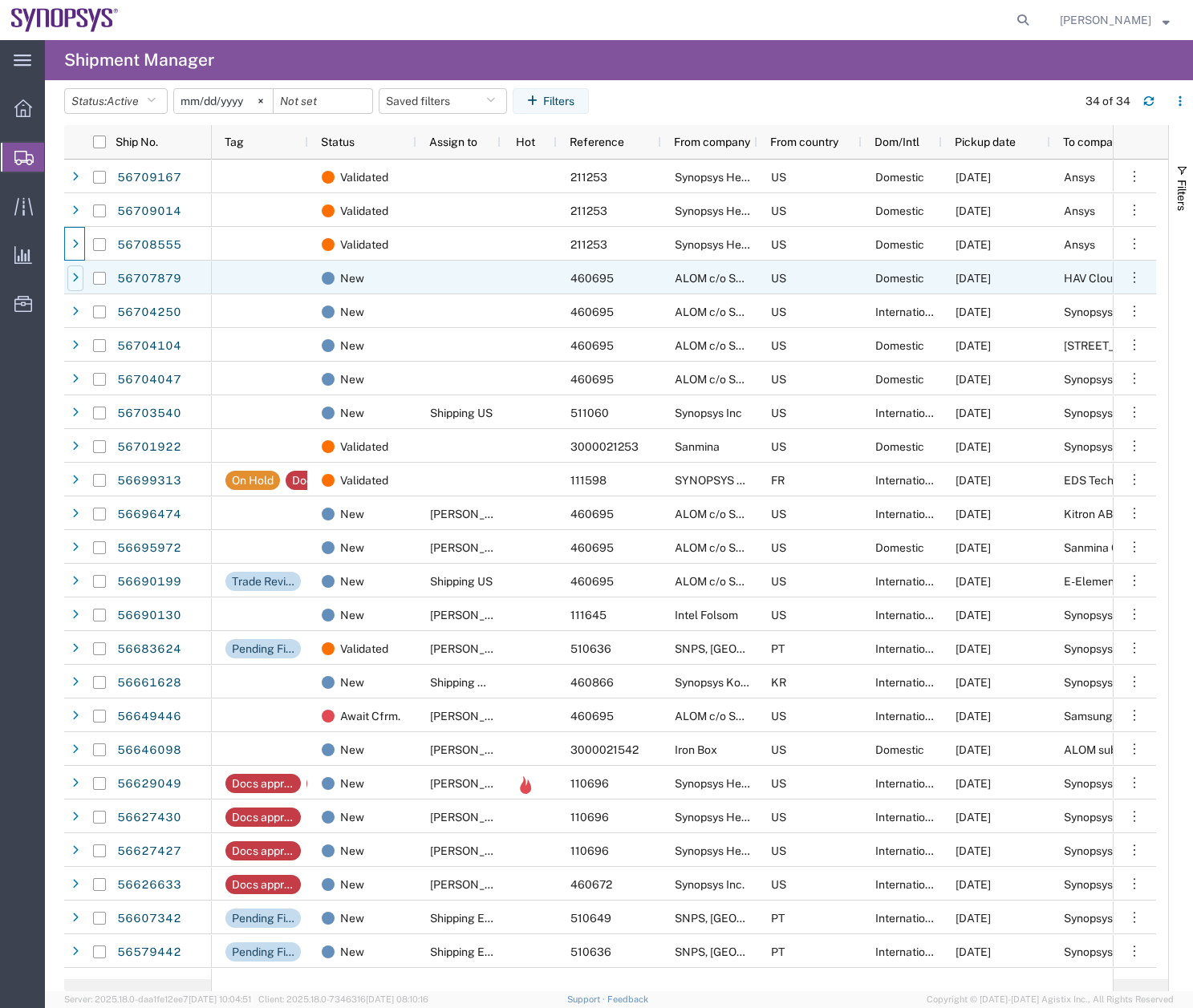
click at [75, 269] on div at bounding box center [75, 278] width 16 height 26
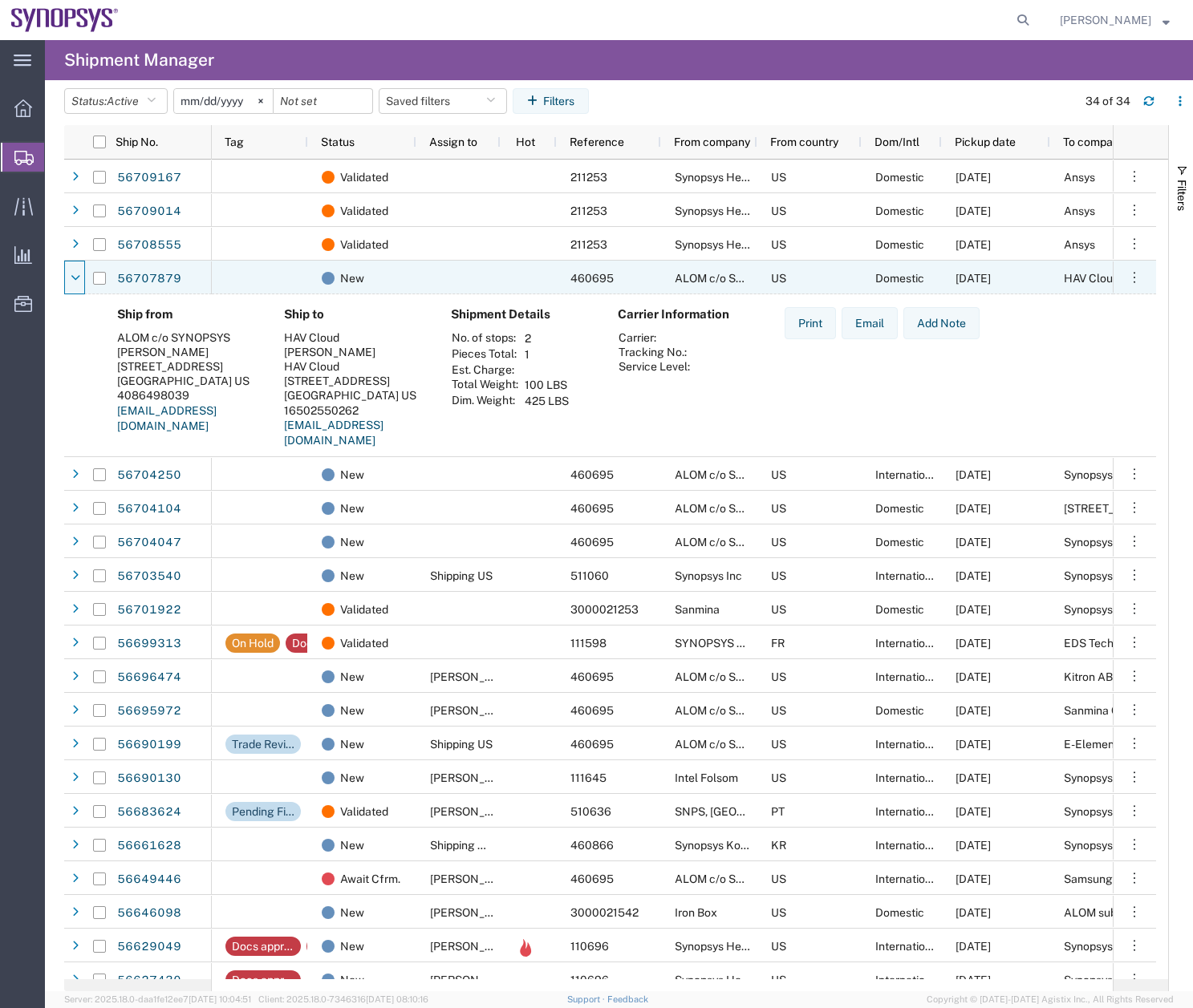
click at [75, 269] on div at bounding box center [75, 278] width 16 height 26
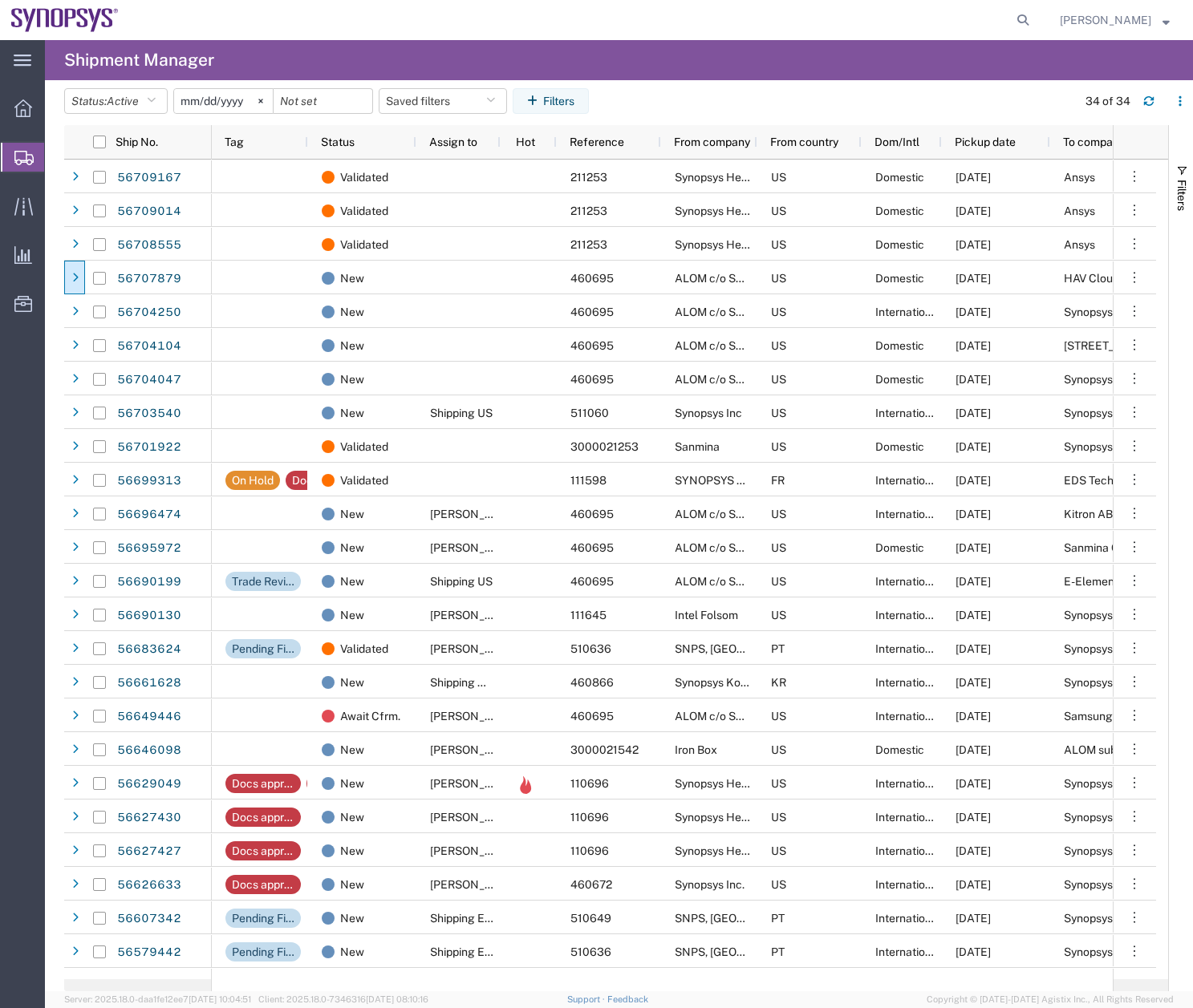
click at [1011, 51] on agx-page-header "Shipment Manager" at bounding box center [618, 60] width 1148 height 40
